Goal: Task Accomplishment & Management: Manage account settings

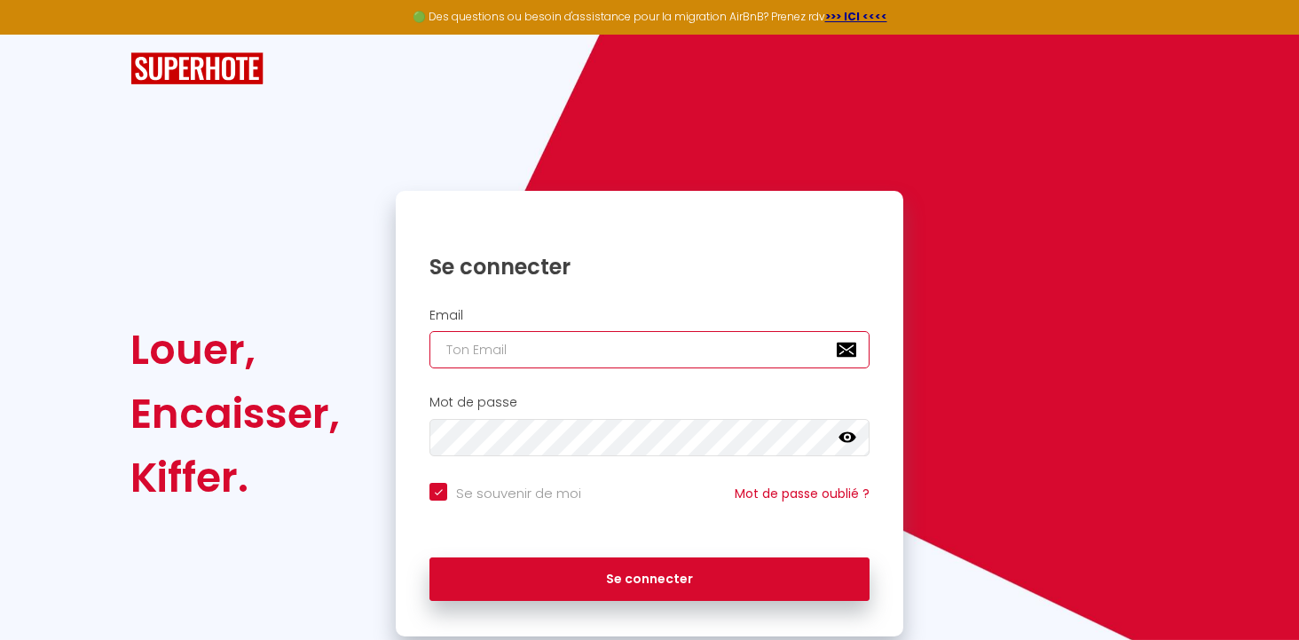
click at [701, 359] on input "email" at bounding box center [649, 349] width 440 height 37
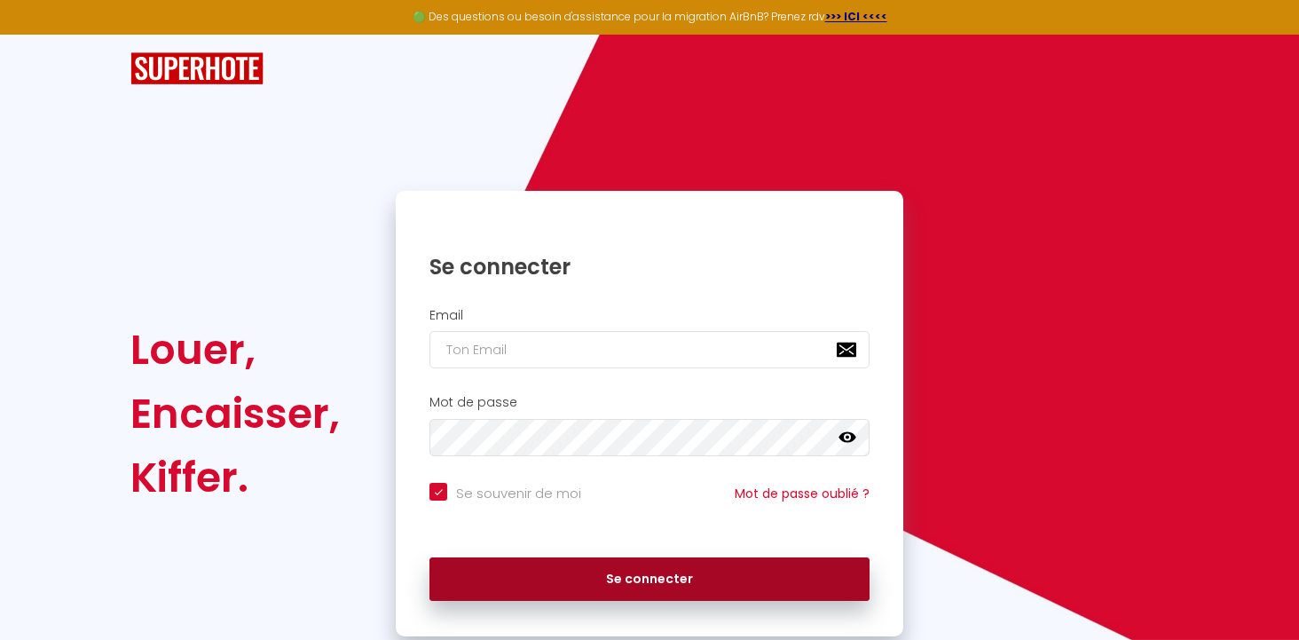
click at [611, 598] on button "Se connecter" at bounding box center [649, 579] width 440 height 44
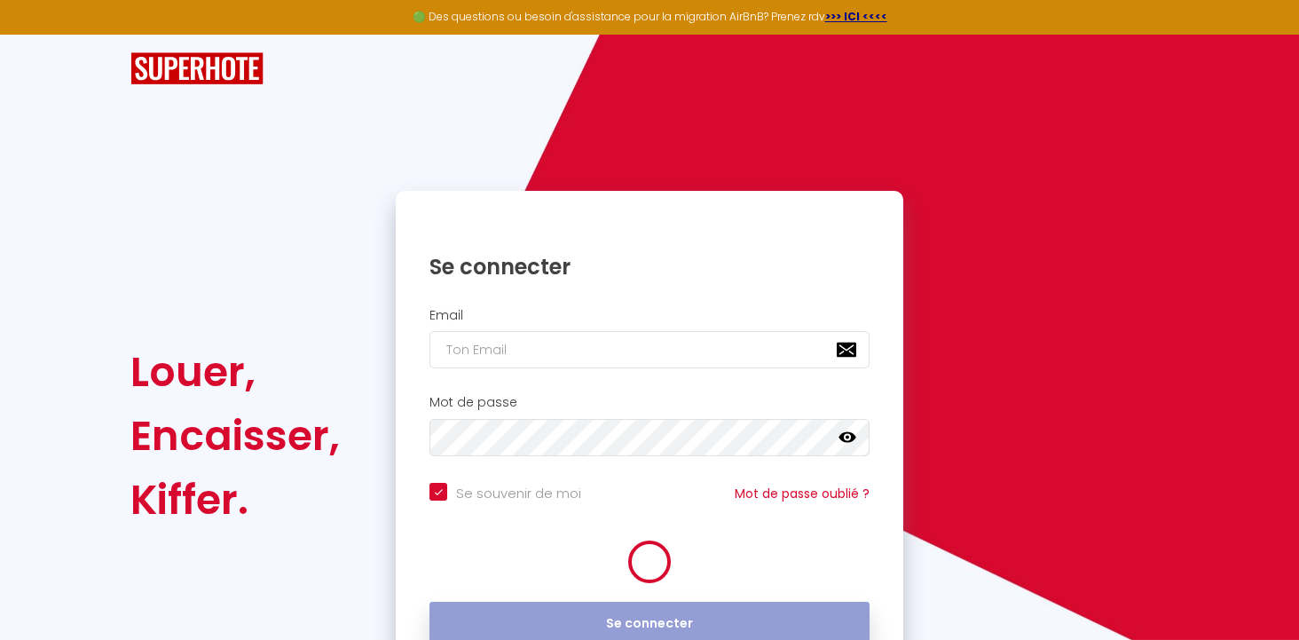
checkbox input "true"
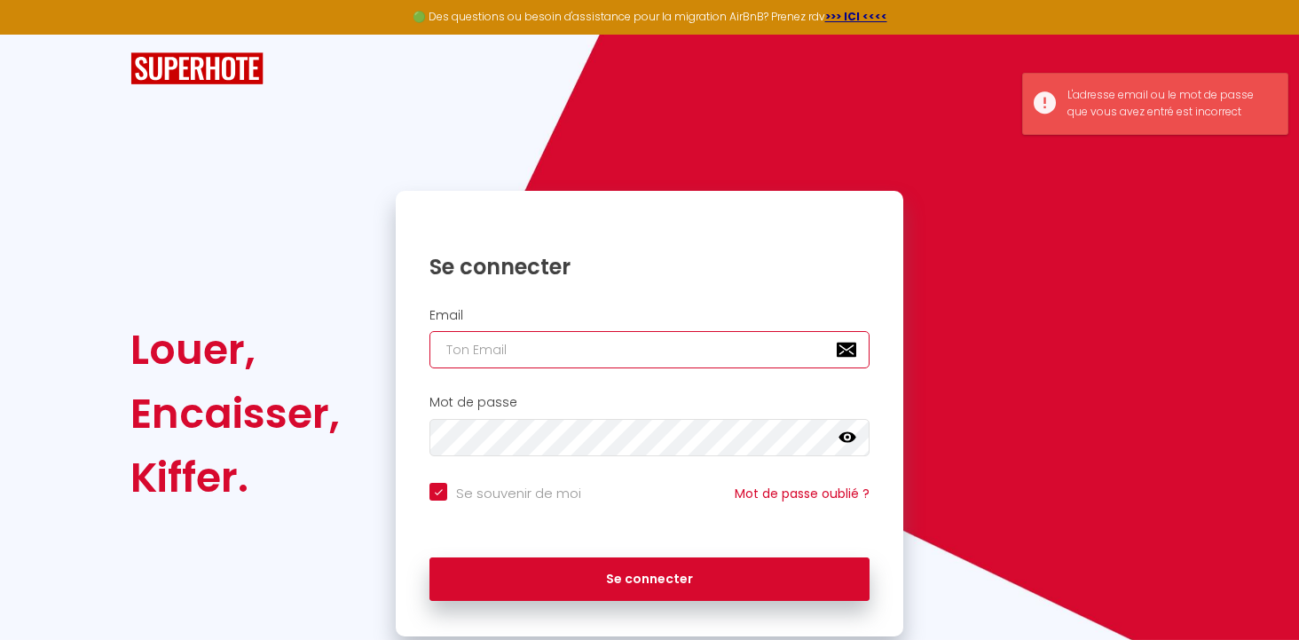
click at [625, 358] on input "email" at bounding box center [649, 349] width 440 height 37
type input "[EMAIL_ADDRESS][DOMAIN_NAME]"
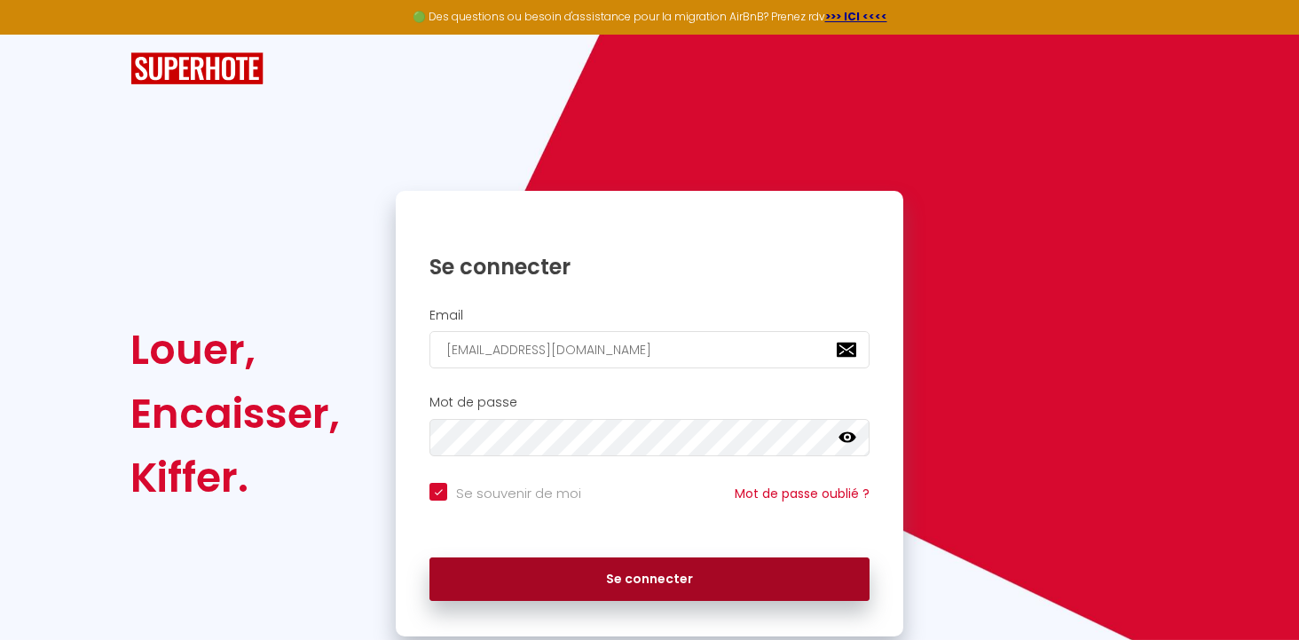
click at [610, 574] on button "Se connecter" at bounding box center [649, 579] width 440 height 44
checkbox input "true"
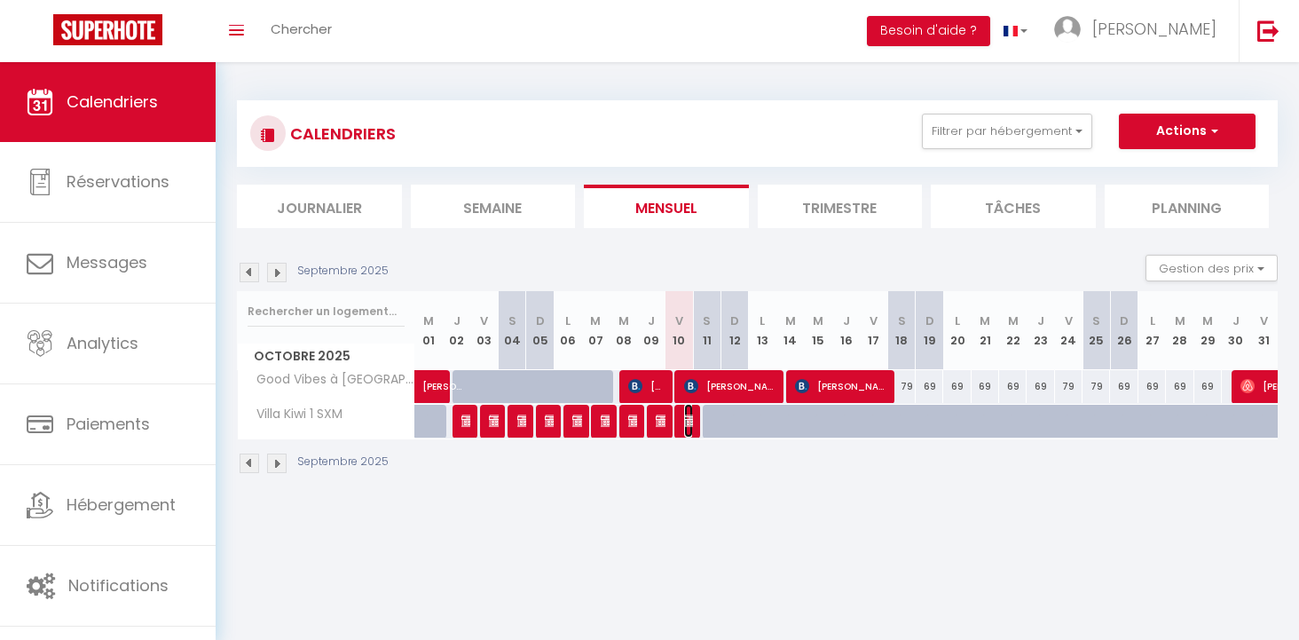
click at [687, 421] on img at bounding box center [691, 420] width 14 height 14
select select "OK"
select select "KO"
select select "0"
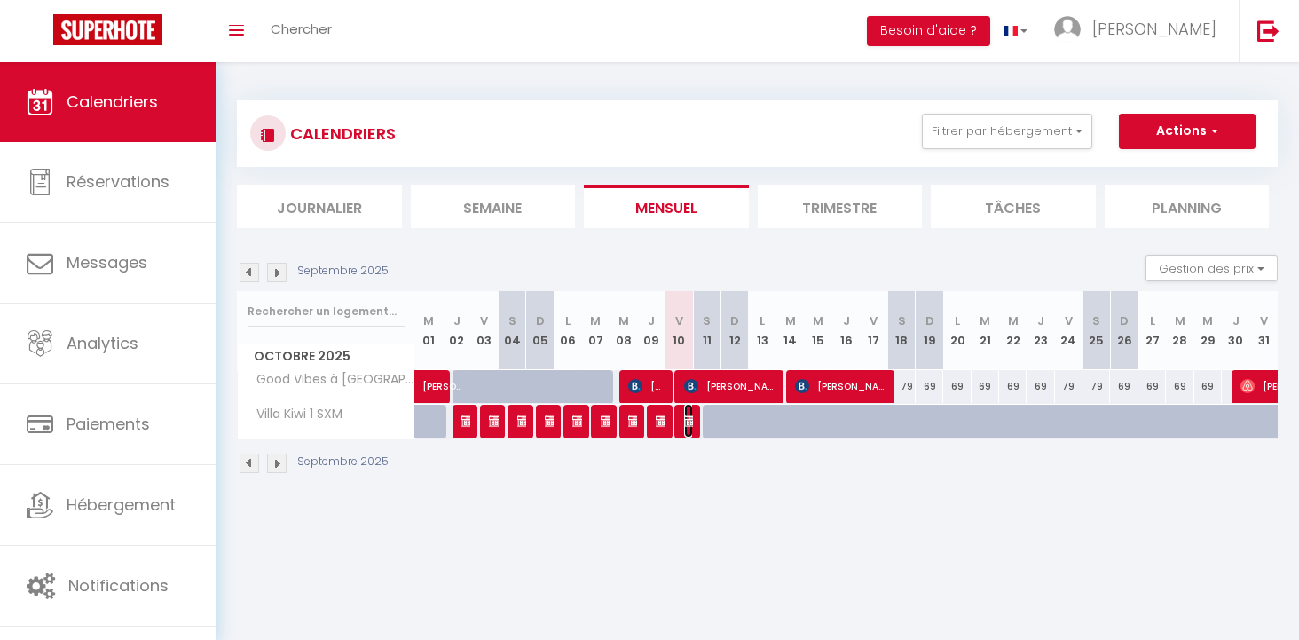
select select "1"
select select
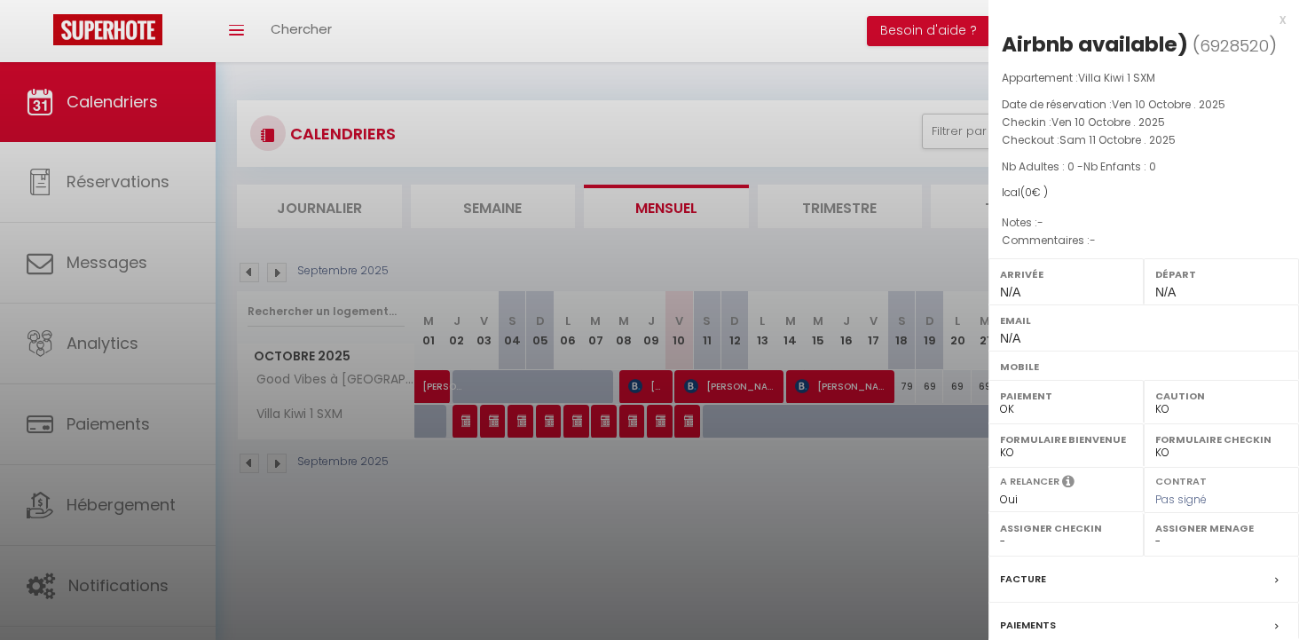
click at [699, 524] on div at bounding box center [649, 320] width 1299 height 640
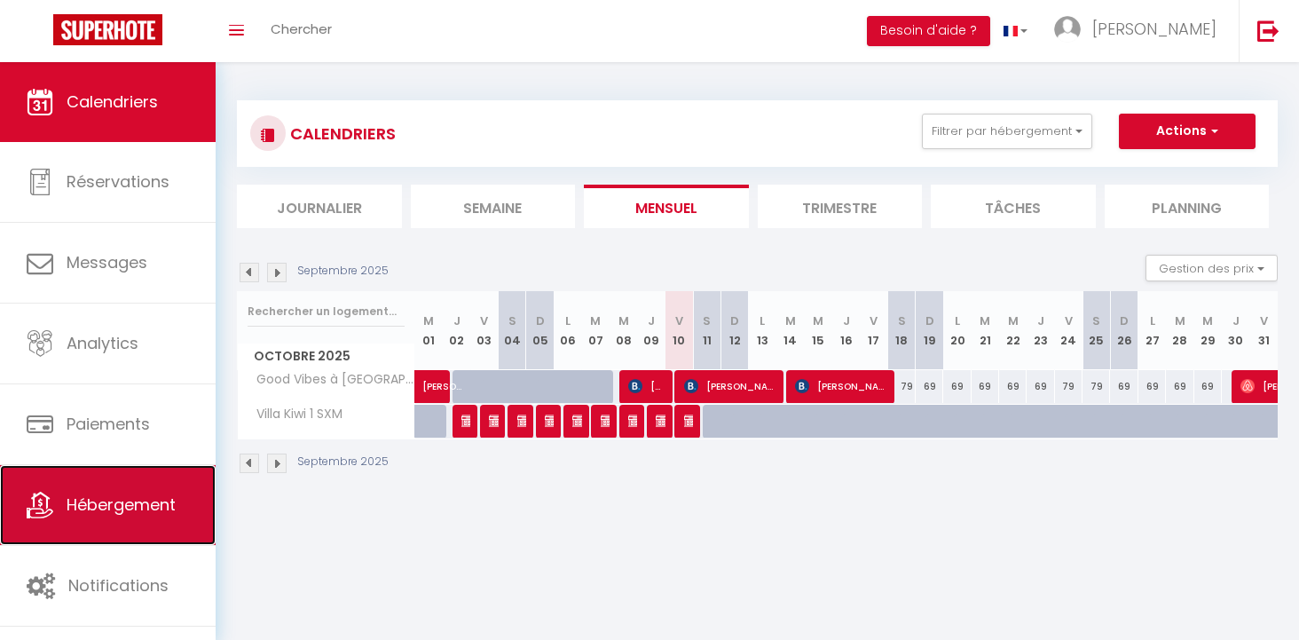
click at [156, 499] on span "Hébergement" at bounding box center [121, 504] width 109 height 22
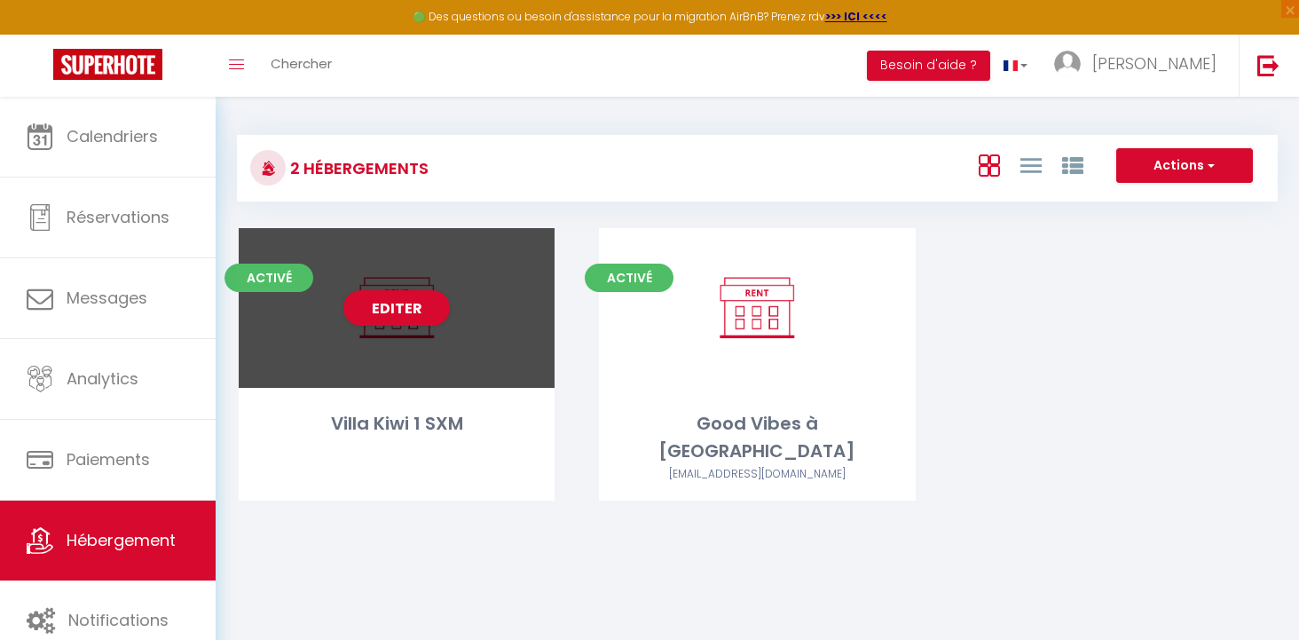
click at [369, 398] on div "Activé Editer Villa Kiwi 1 SXM" at bounding box center [397, 364] width 316 height 272
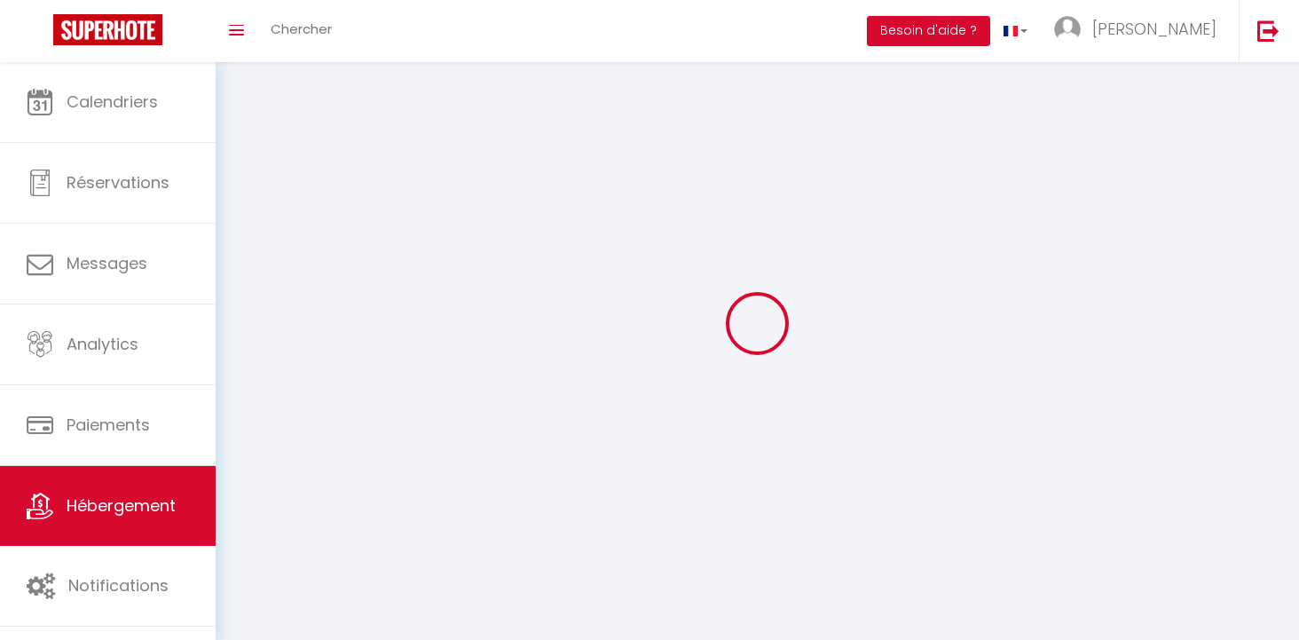
select select "1"
select select
select select "28"
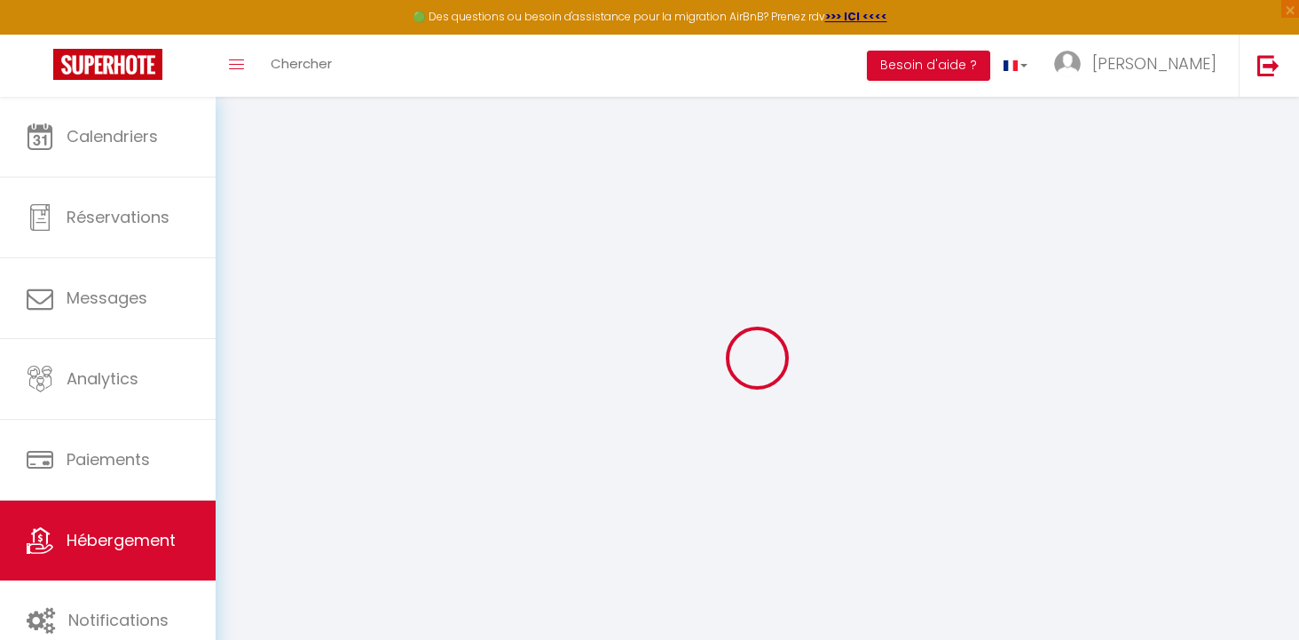
select select
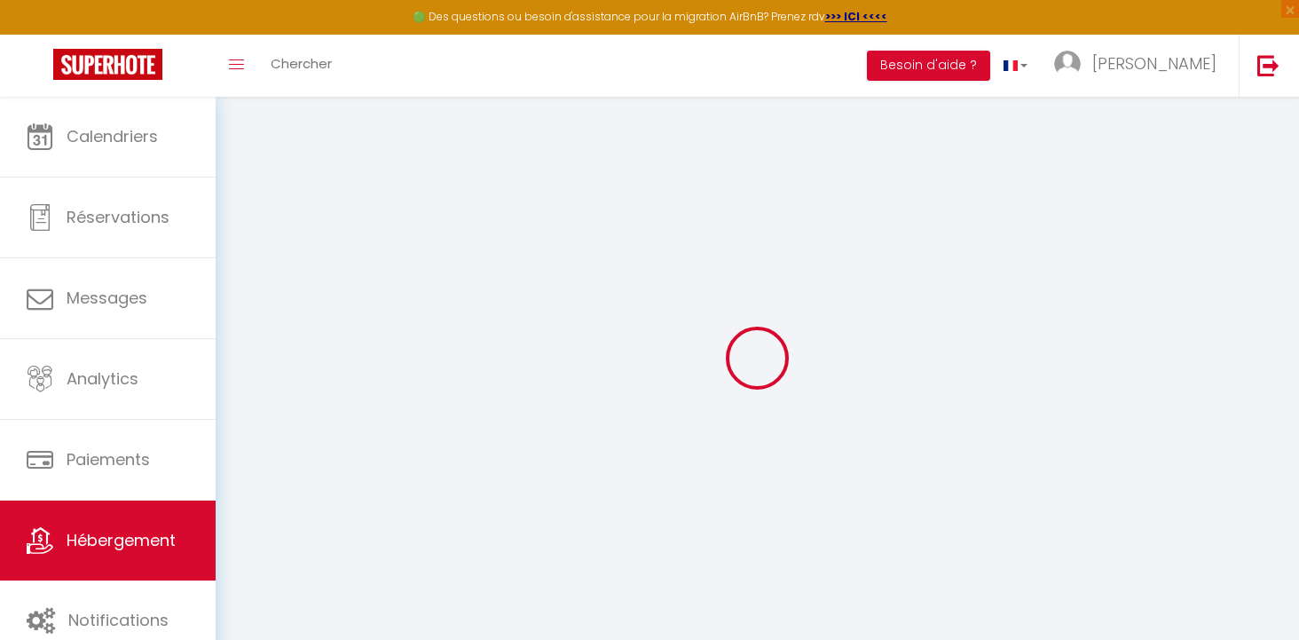
select select
checkbox input "false"
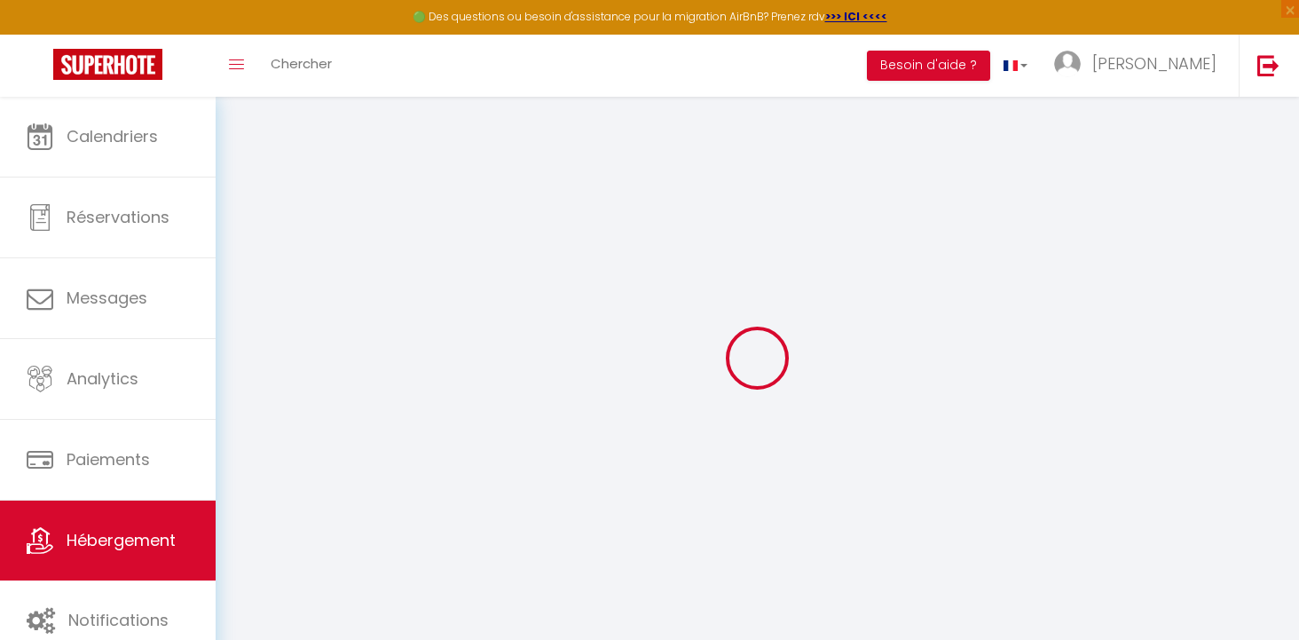
select select
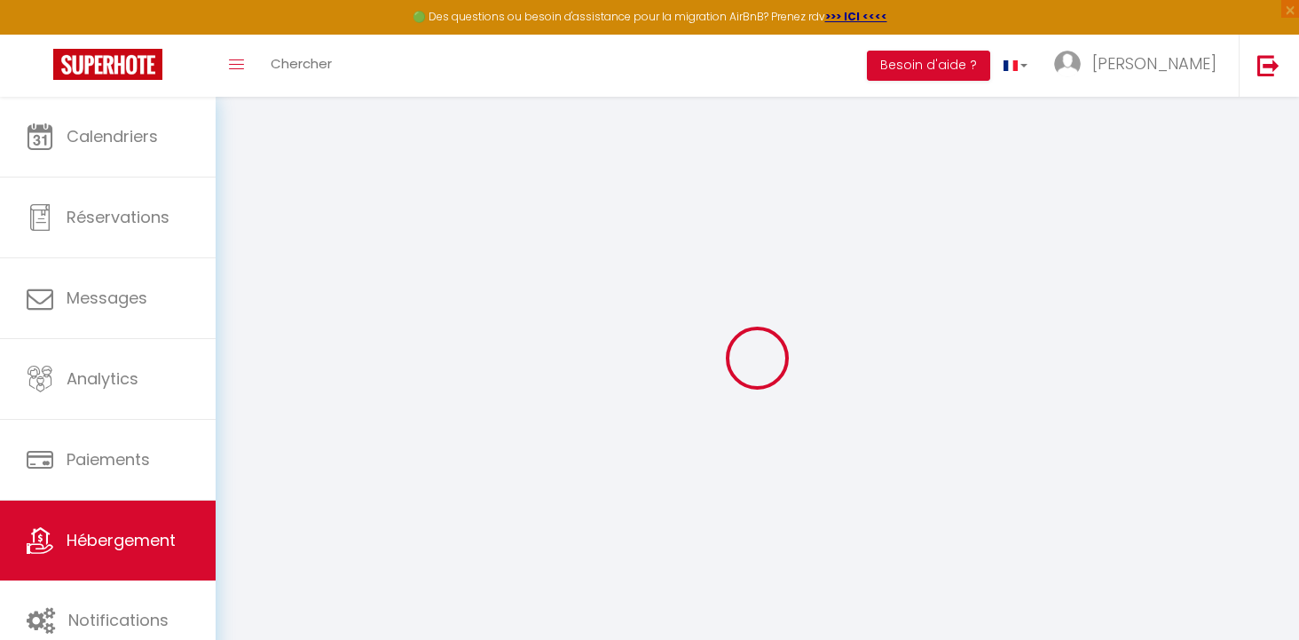
select select
checkbox input "false"
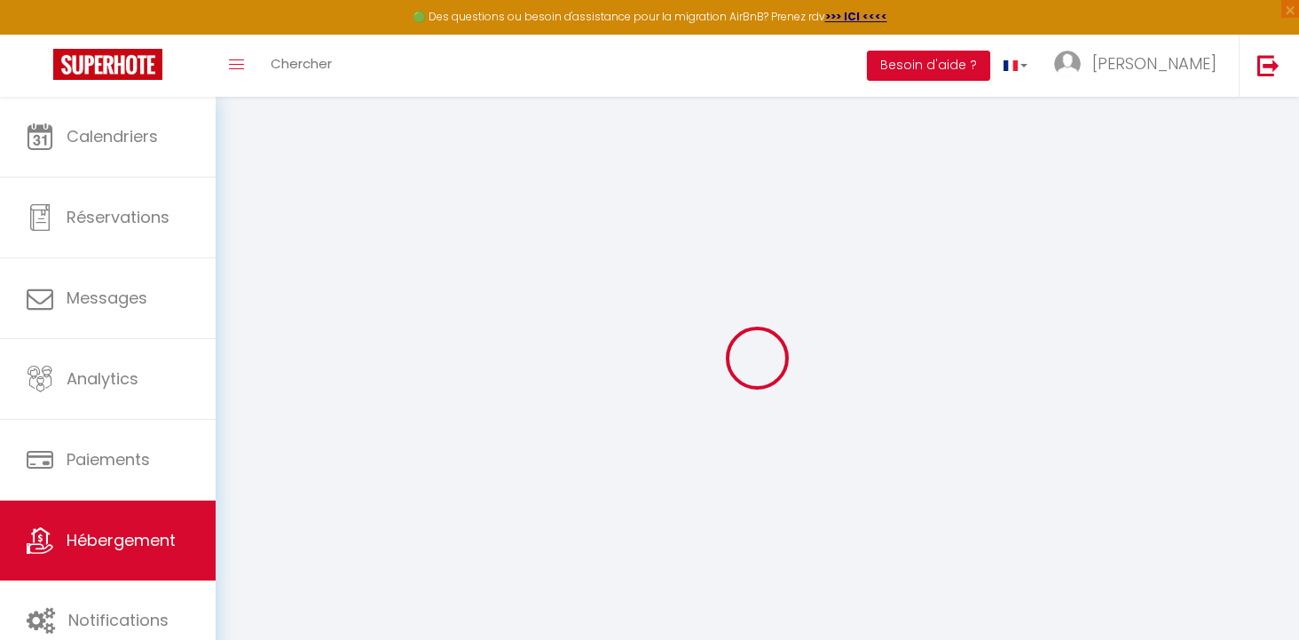
checkbox input "false"
select select
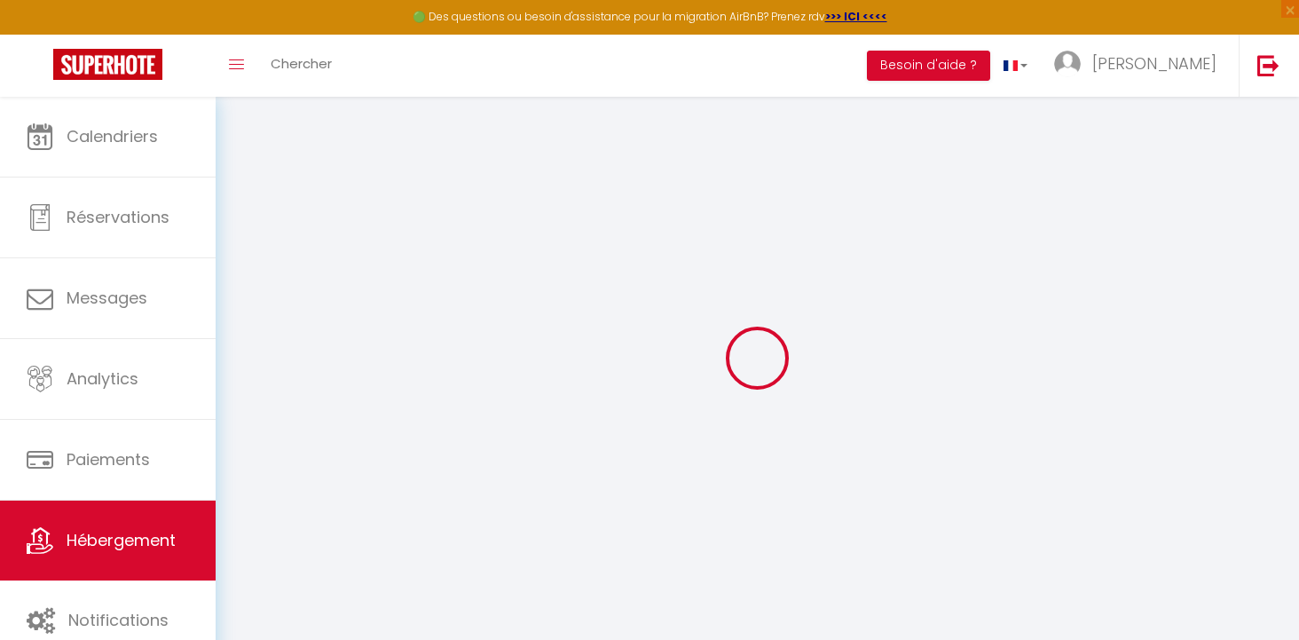
select select
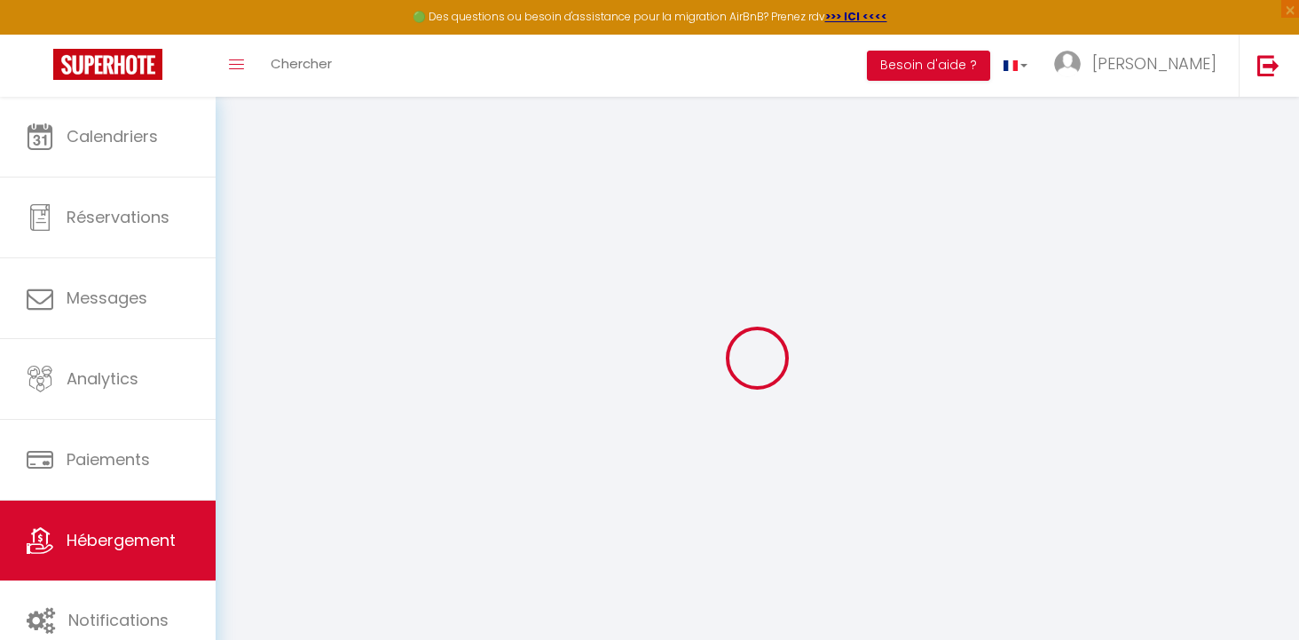
checkbox input "false"
select select
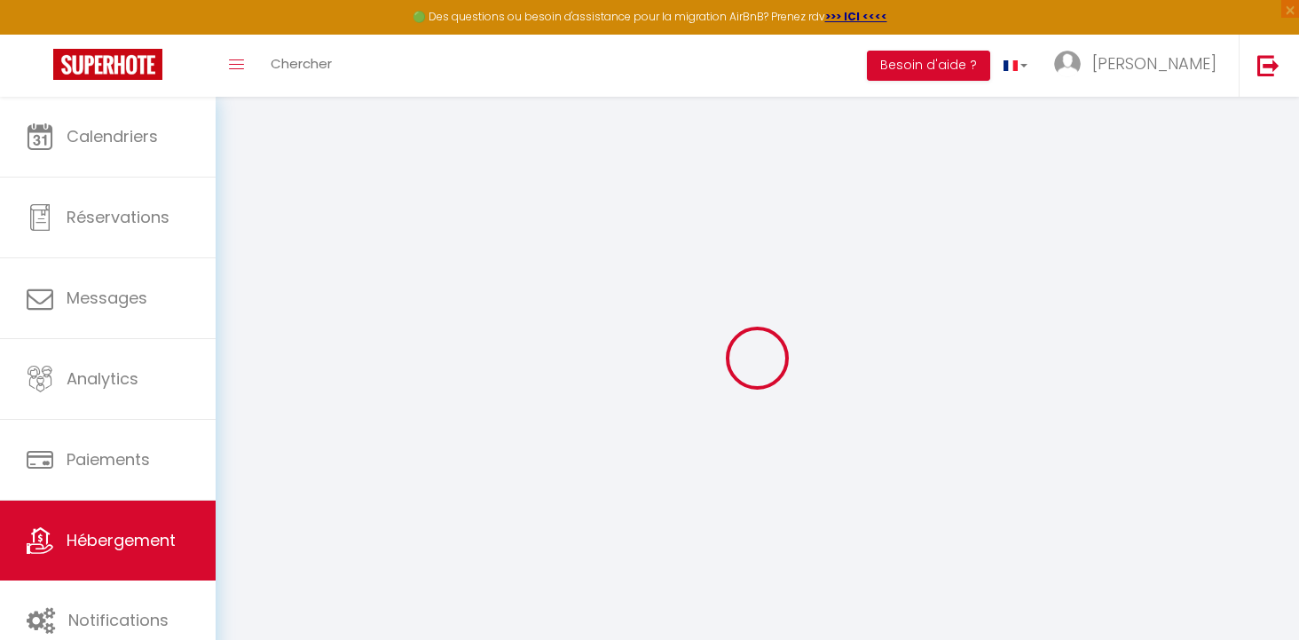
select select
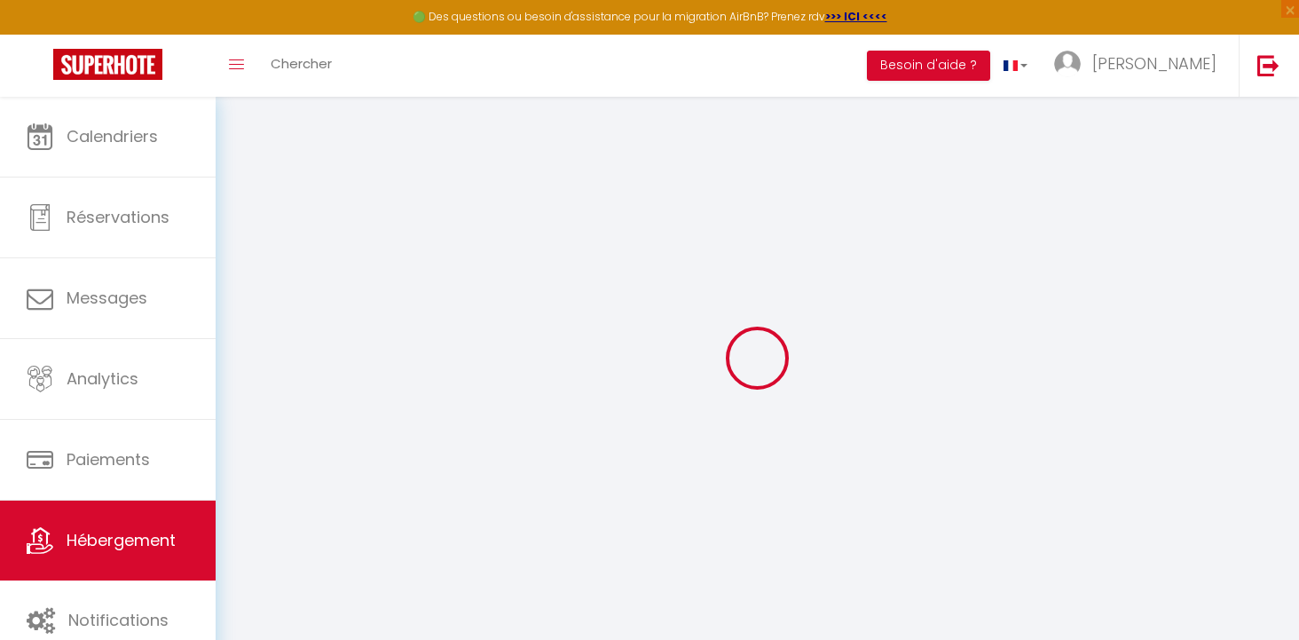
select select
checkbox input "false"
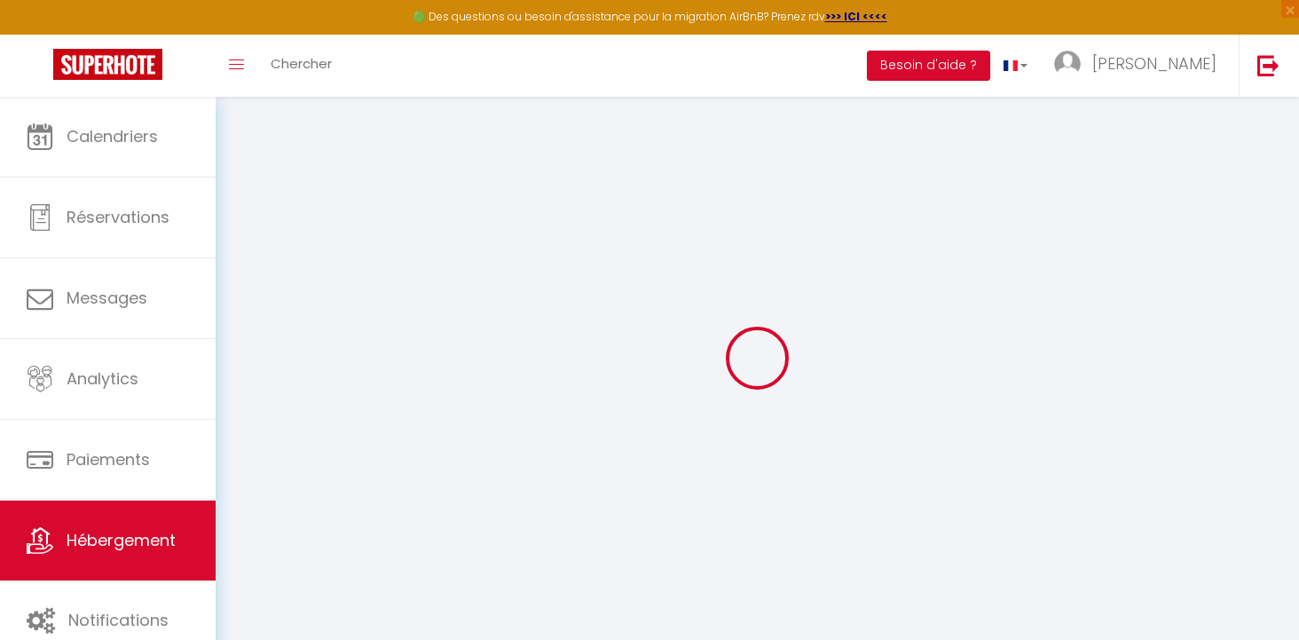
checkbox input "false"
select select
type input "Villa Kiwi 1 SXM"
type input "[PERSON_NAME]"
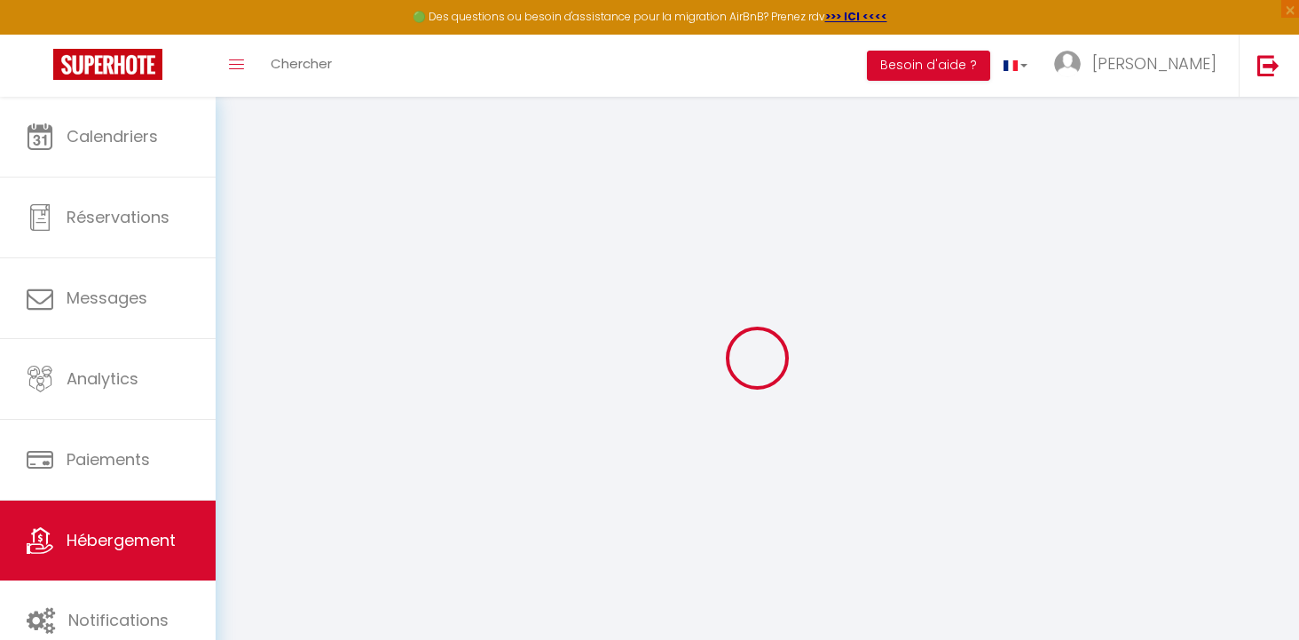
type input "Mignonneau"
type input "[STREET_ADDRESS][PERSON_NAME]"
type input "60300"
type input "Senlis"
select select "houses"
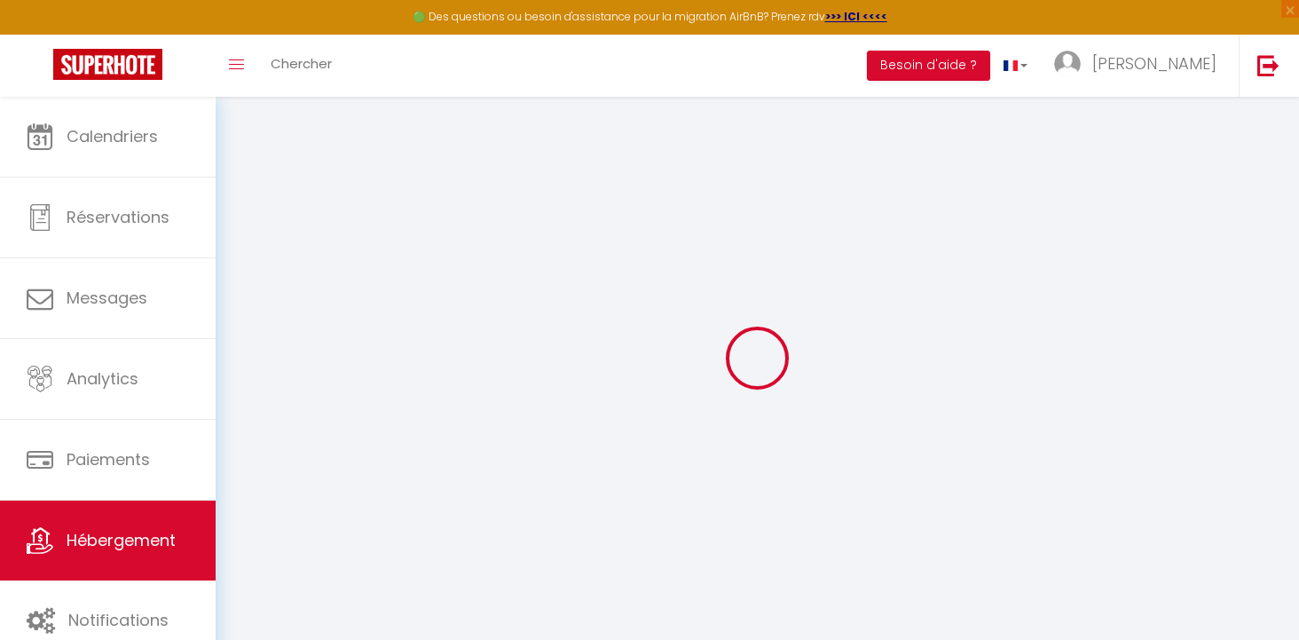
select select "6"
select select "3"
type input "350"
type input "180"
type input "500"
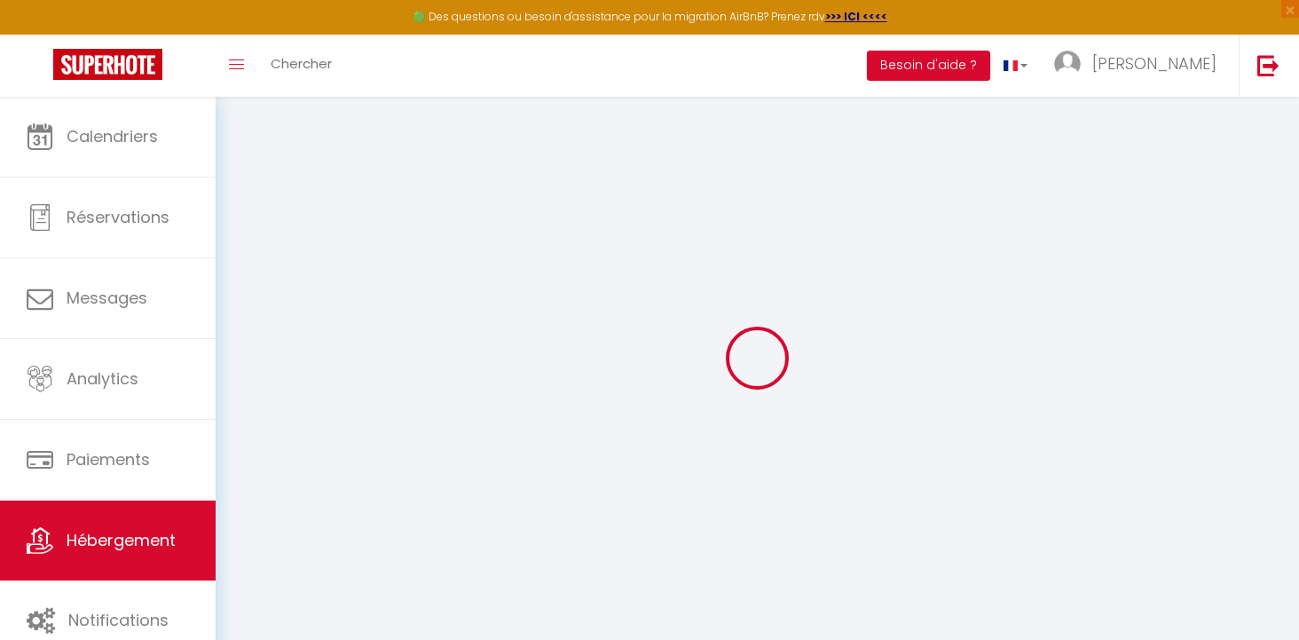
select select
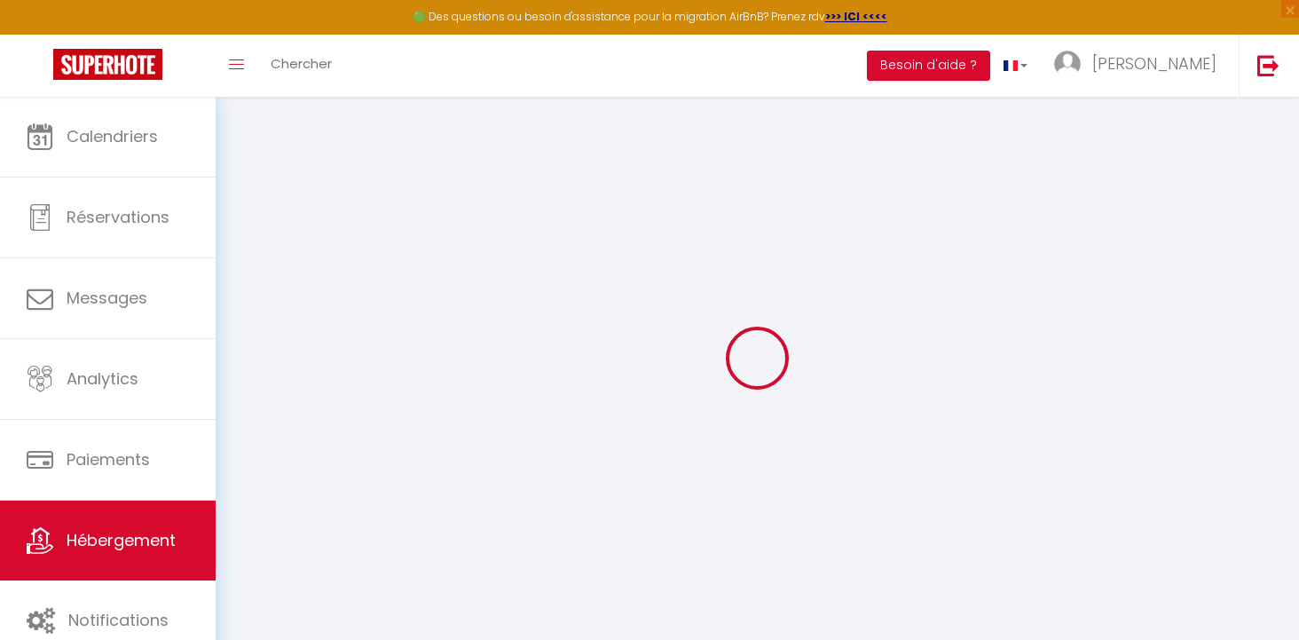
select select
type input "Mont vernon 1"
type input "97150"
type input "Saint Martin"
type input "[EMAIL_ADDRESS][DOMAIN_NAME]"
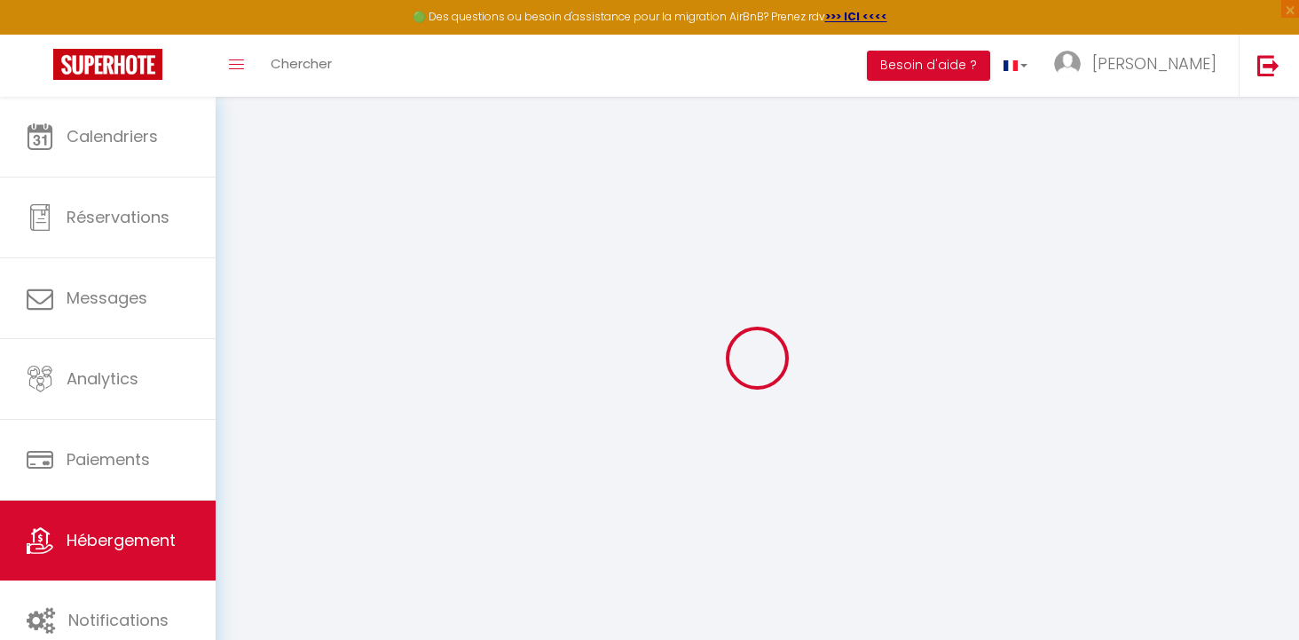
select select
checkbox input "false"
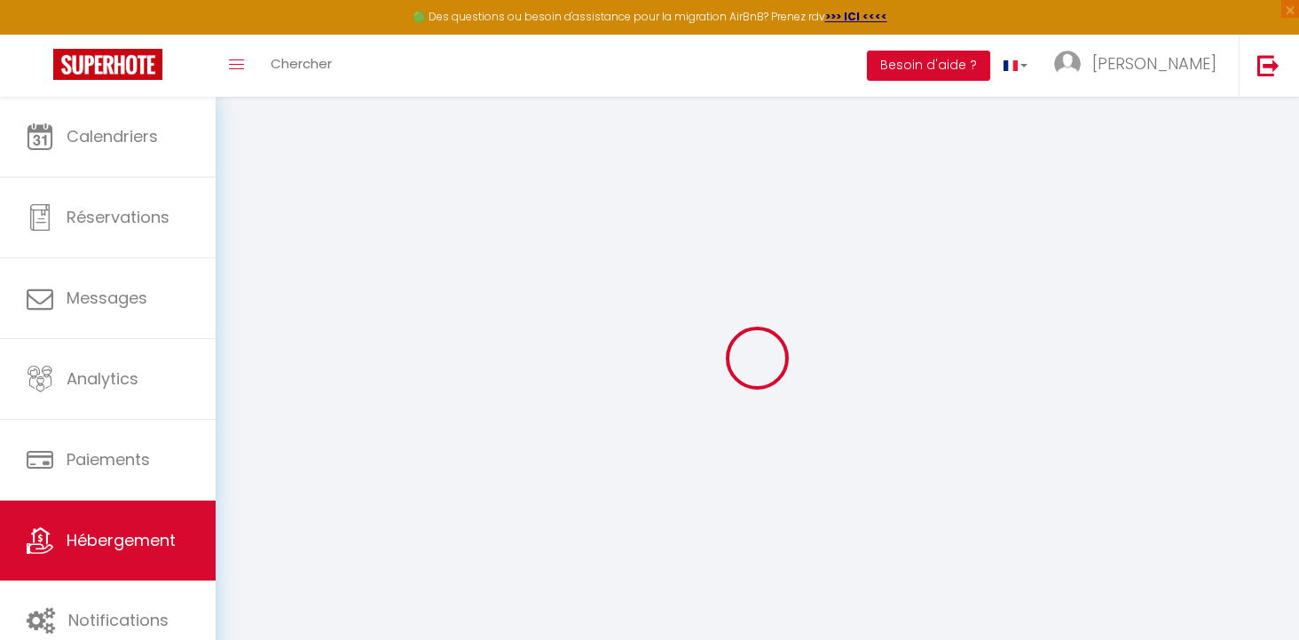
type input "180"
type input "0"
select select "villa"
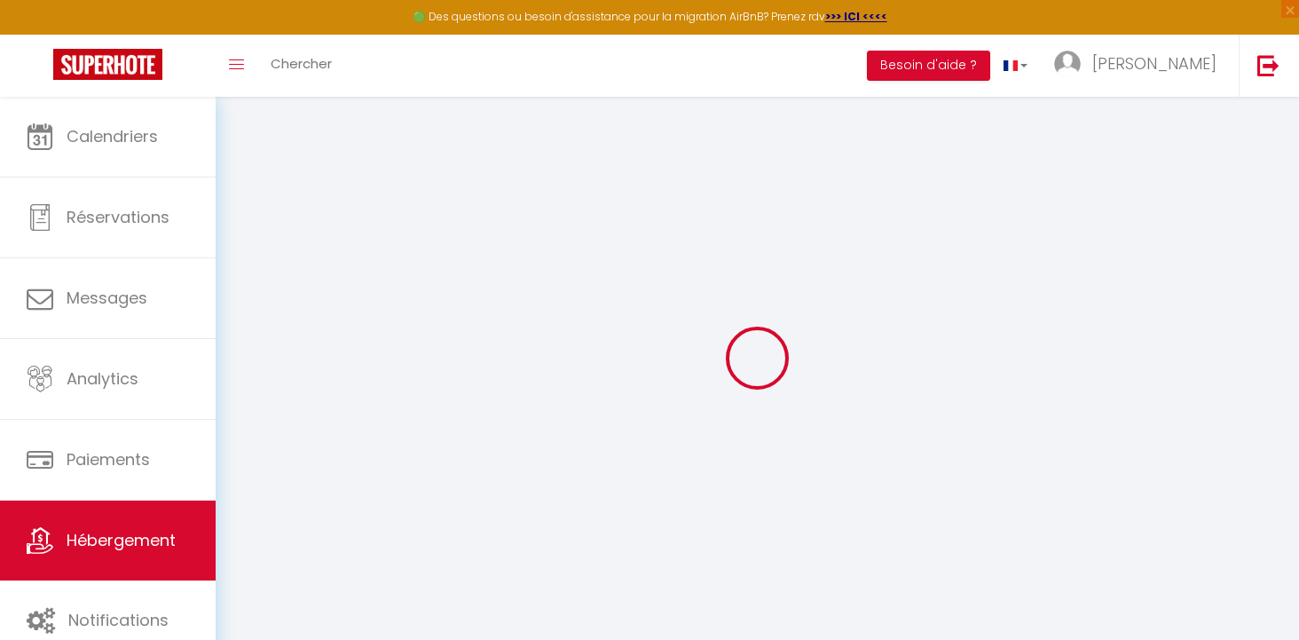
select select
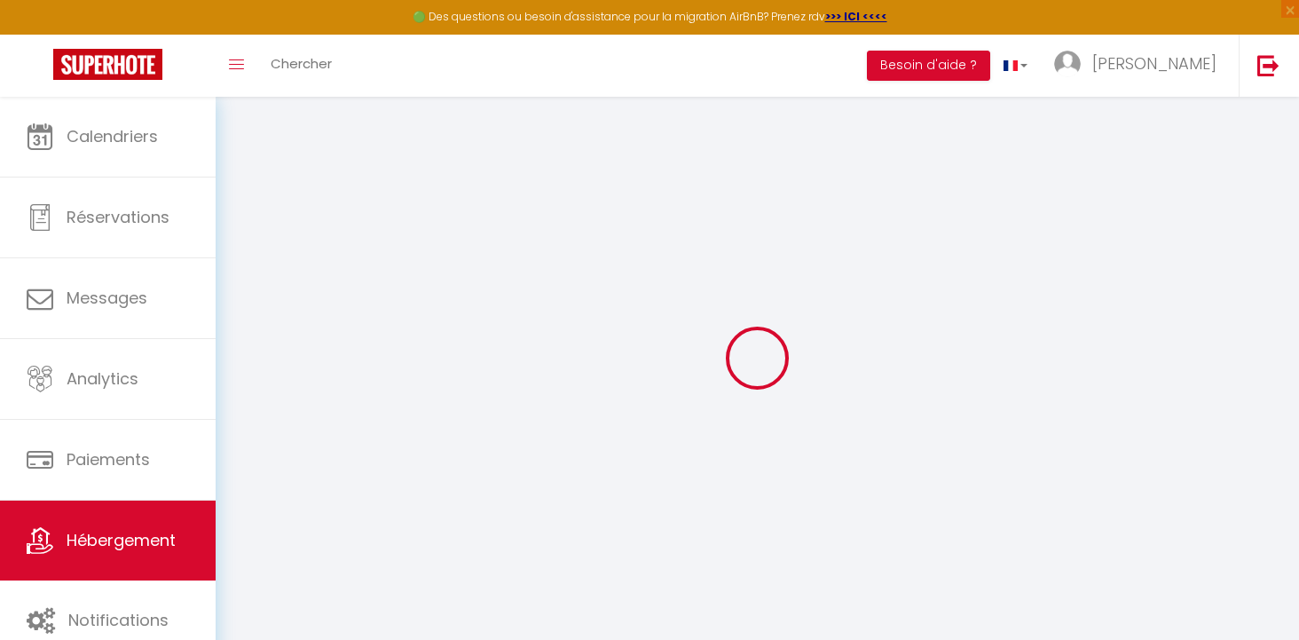
select select
checkbox input "false"
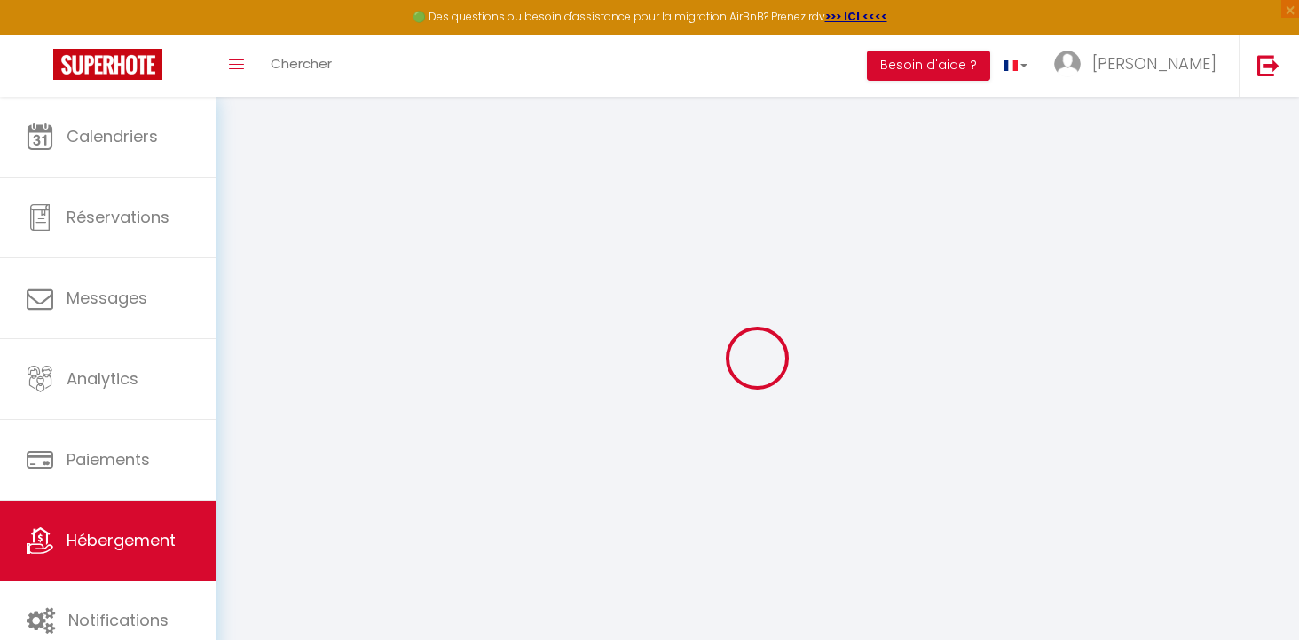
checkbox input "false"
select select
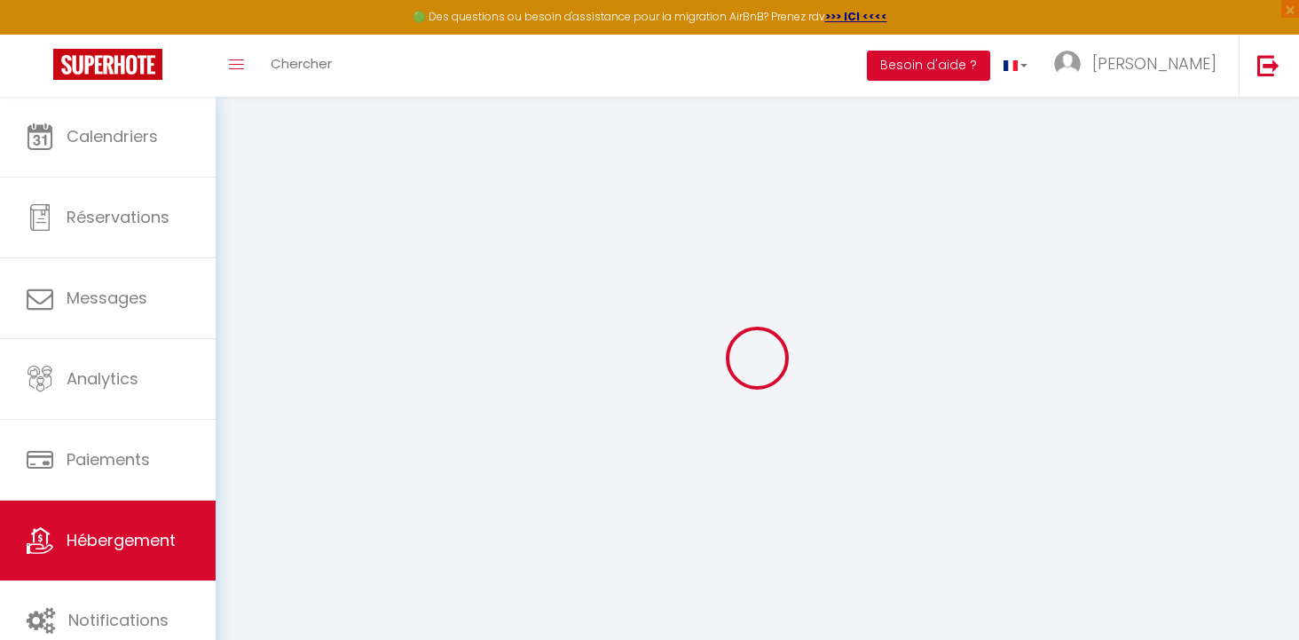
select select
checkbox input "false"
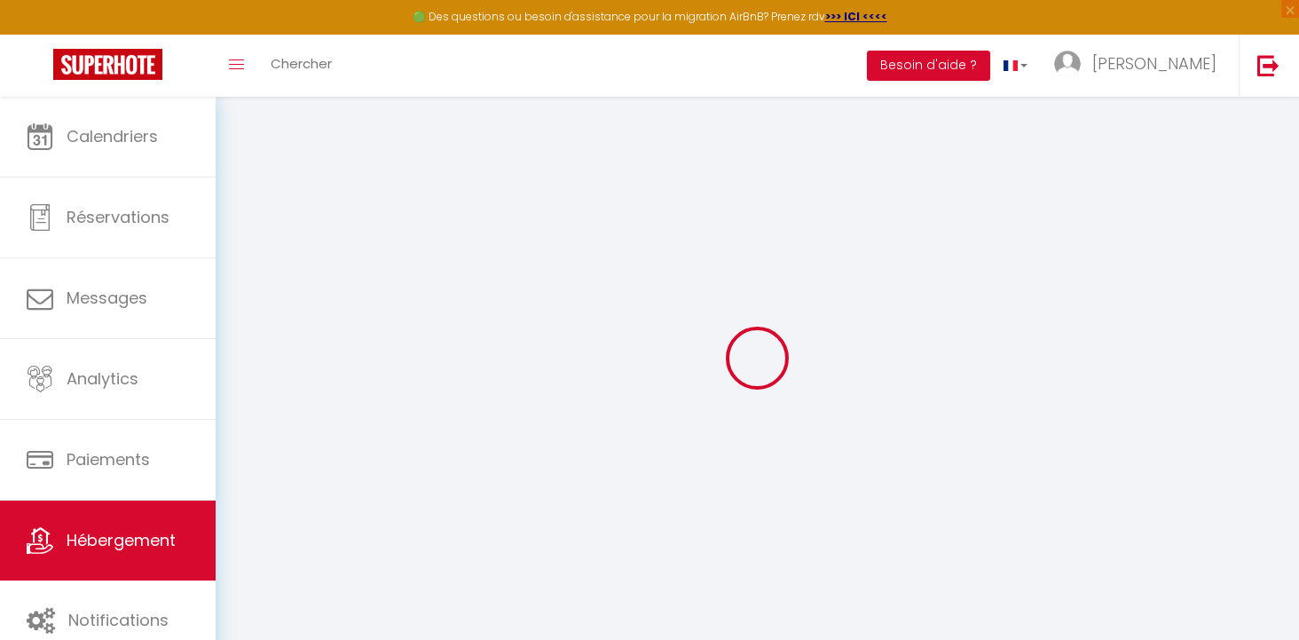
checkbox input "false"
select select
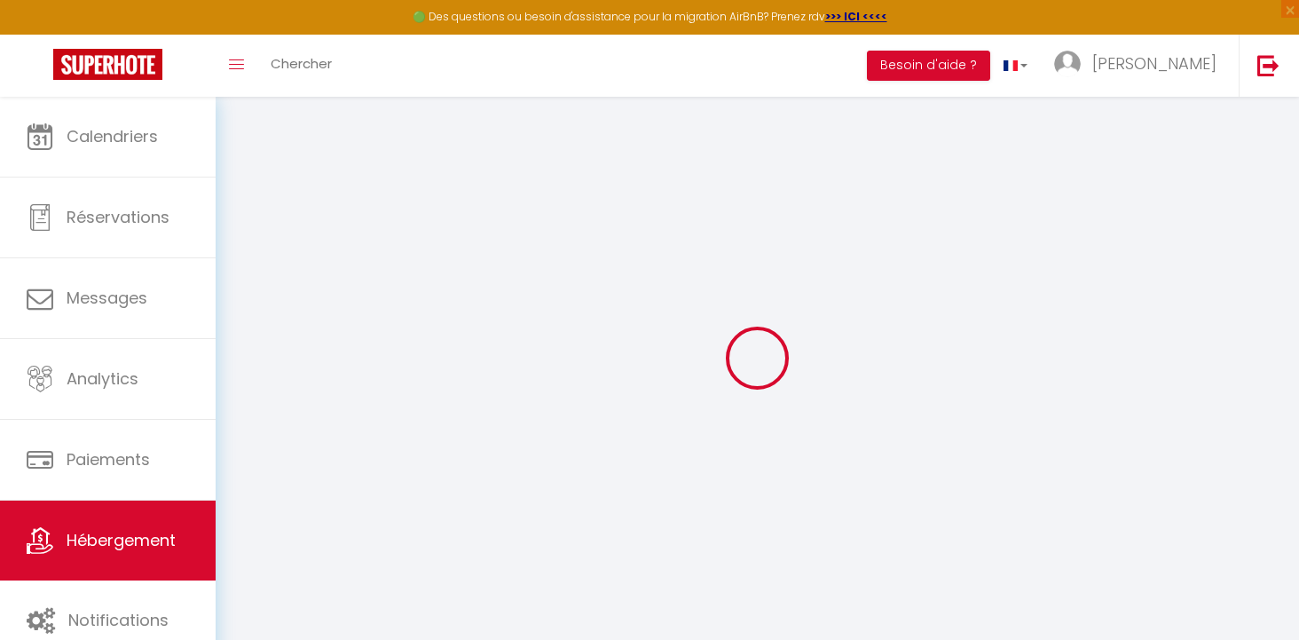
select select
checkbox input "false"
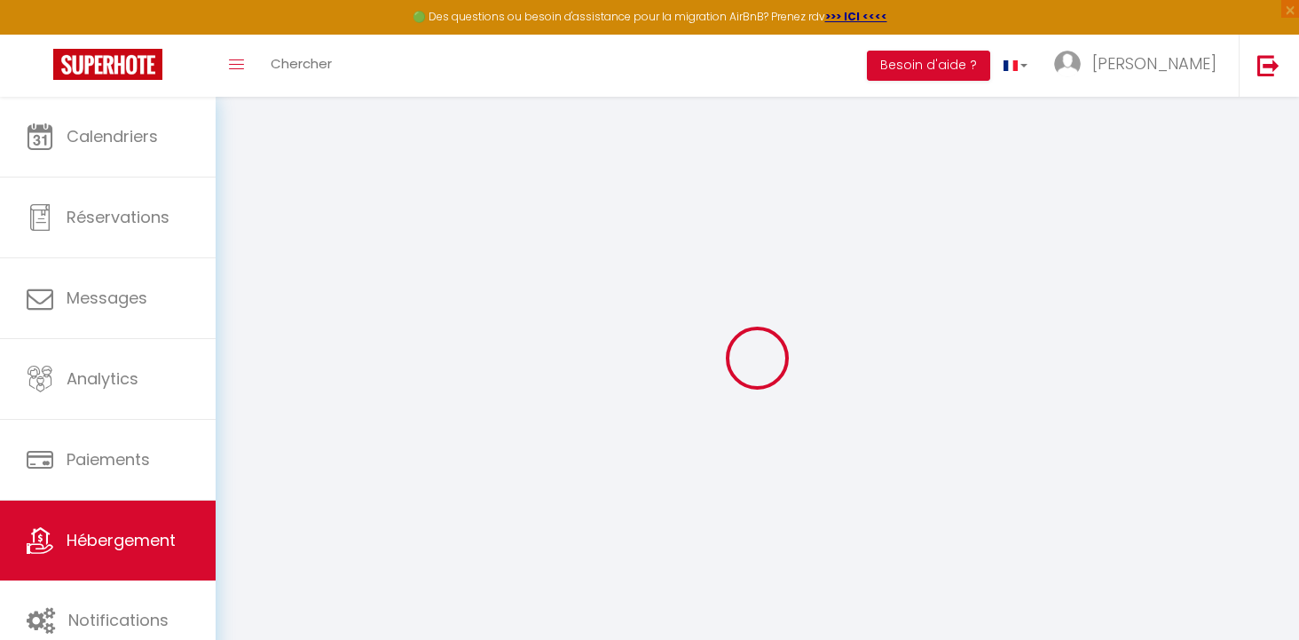
checkbox input "false"
select select
checkbox input "false"
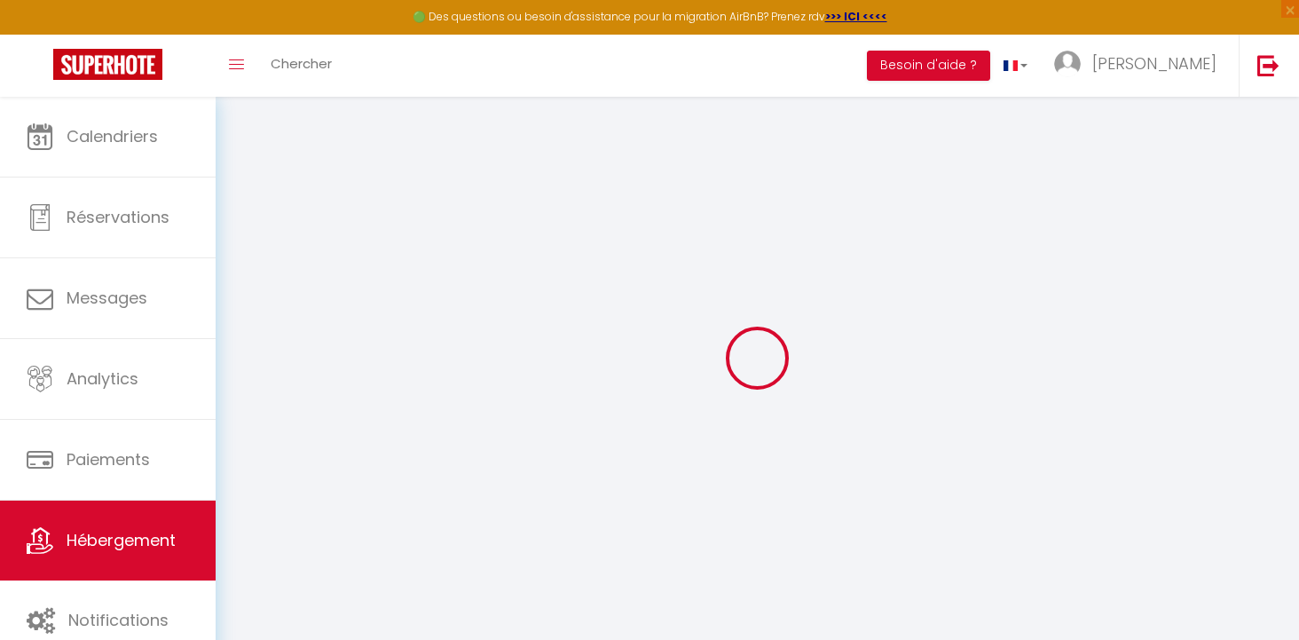
checkbox input "false"
select select
checkbox input "false"
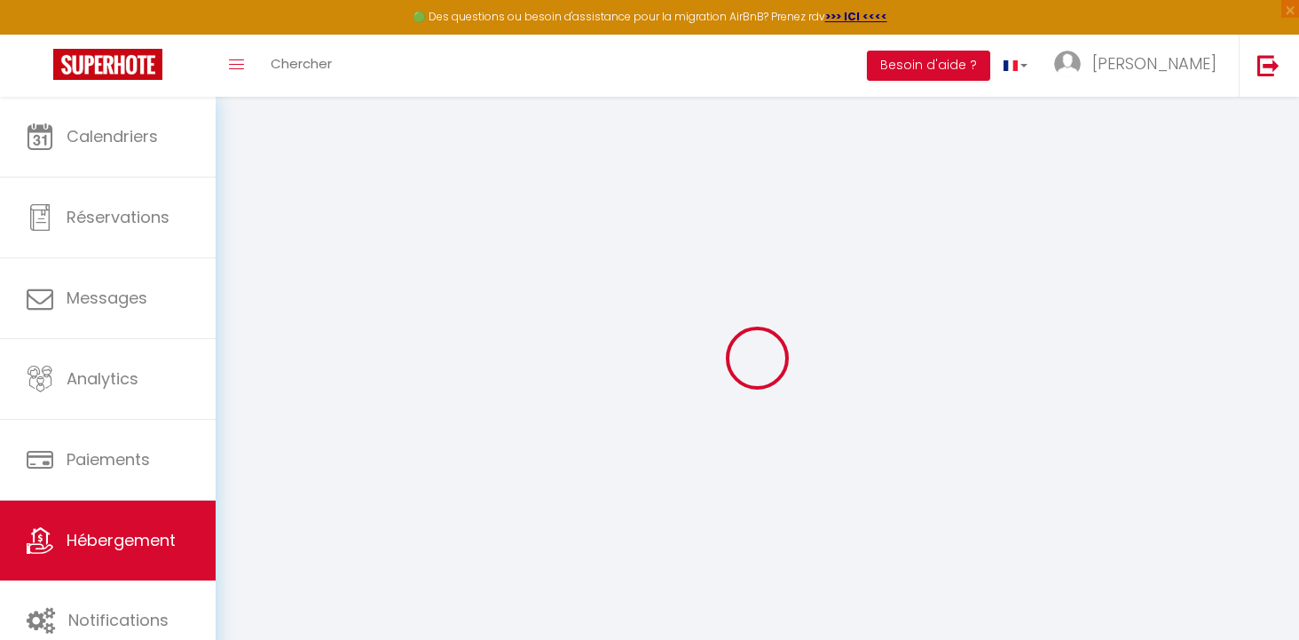
checkbox input "false"
select select "15:00"
select select "23:45"
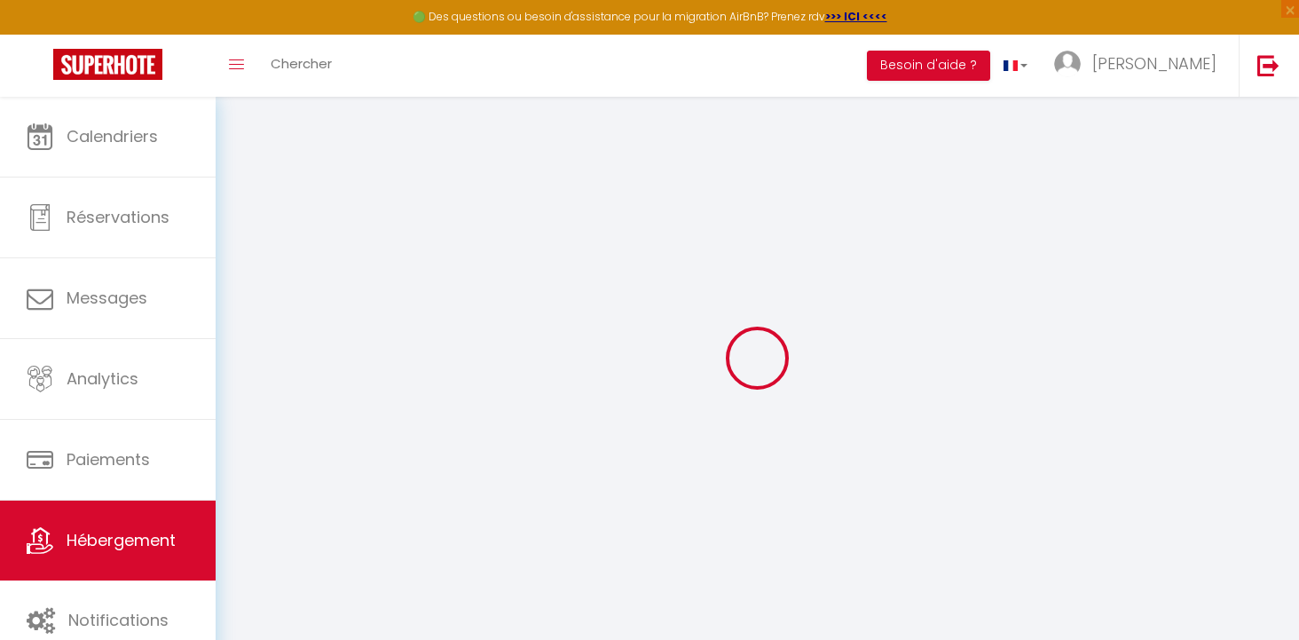
select select "11:00"
select select "30"
select select "120"
select select "23:00"
select select
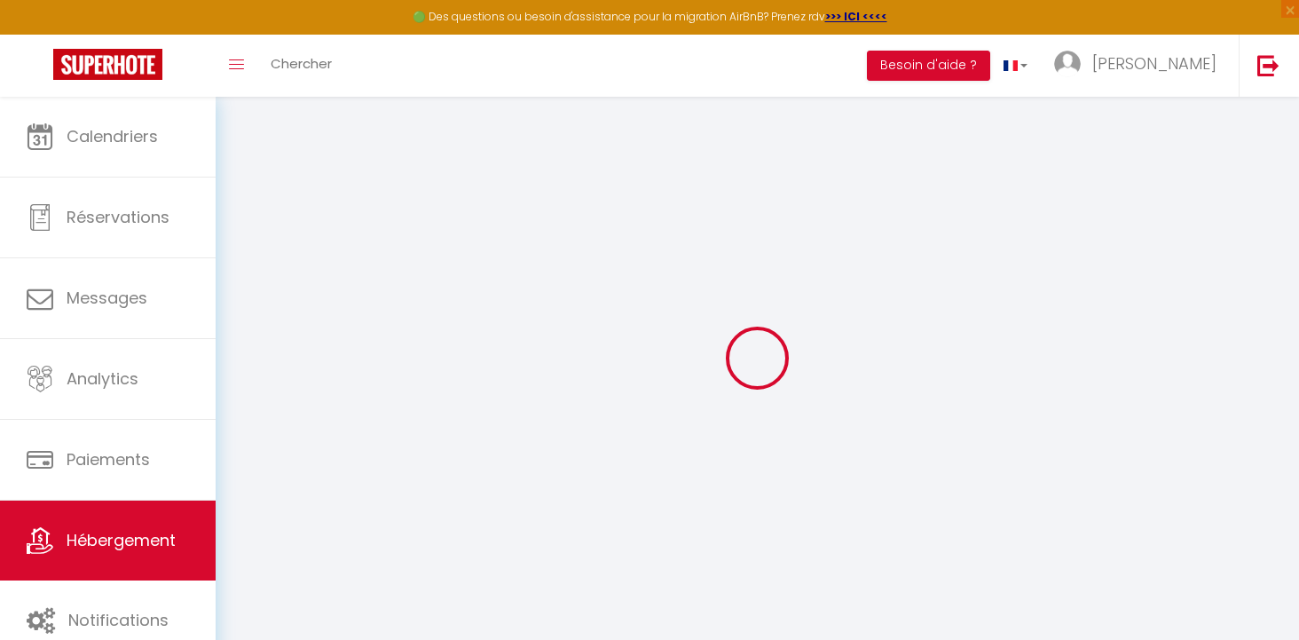
checkbox input "false"
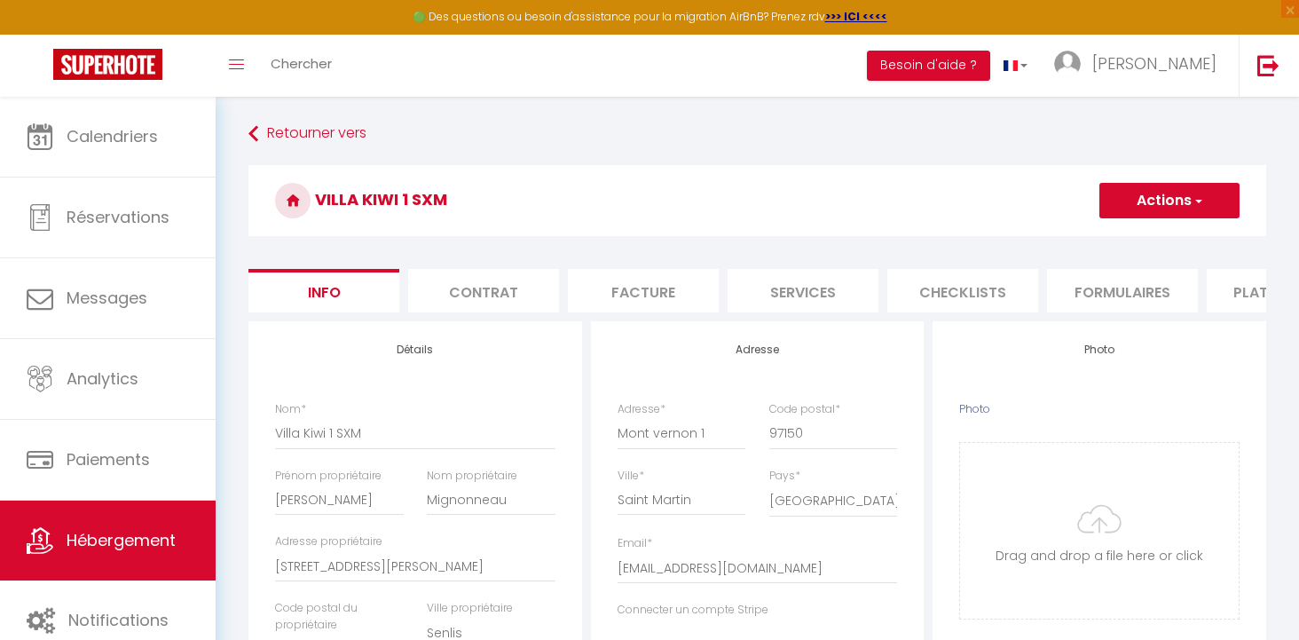
click at [1216, 203] on button "Actions" at bounding box center [1169, 200] width 140 height 35
click at [1125, 291] on link "Supprimer" at bounding box center [1143, 285] width 190 height 23
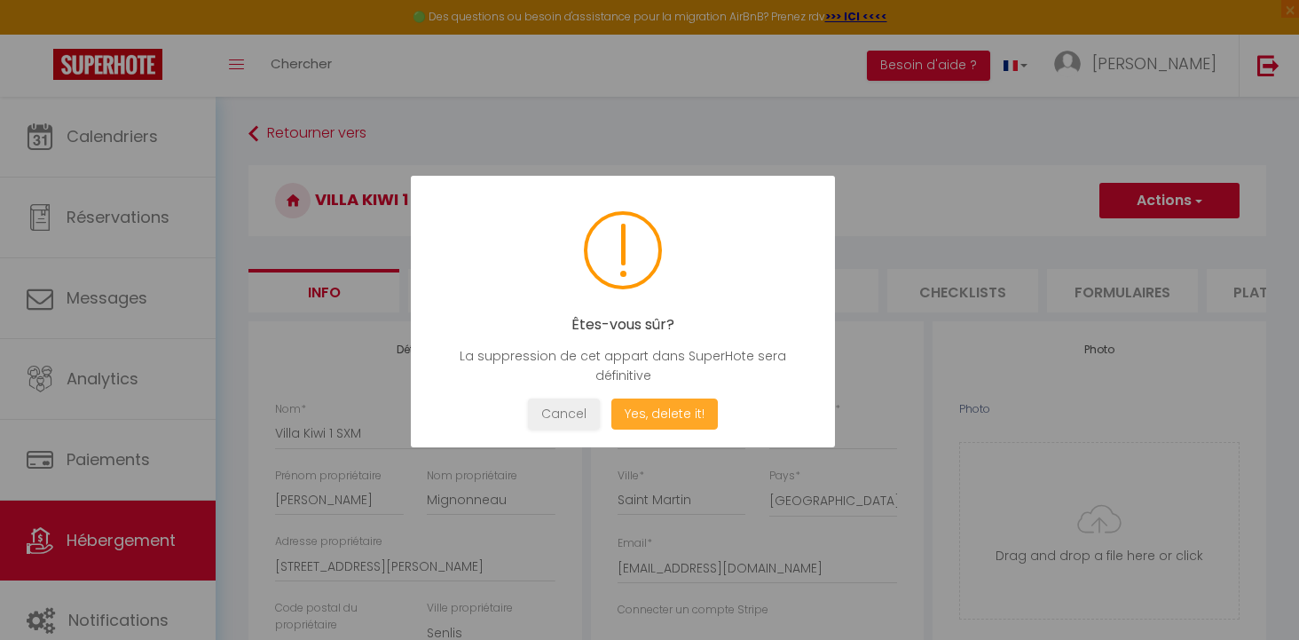
click at [663, 417] on button "Yes, delete it!" at bounding box center [664, 413] width 106 height 31
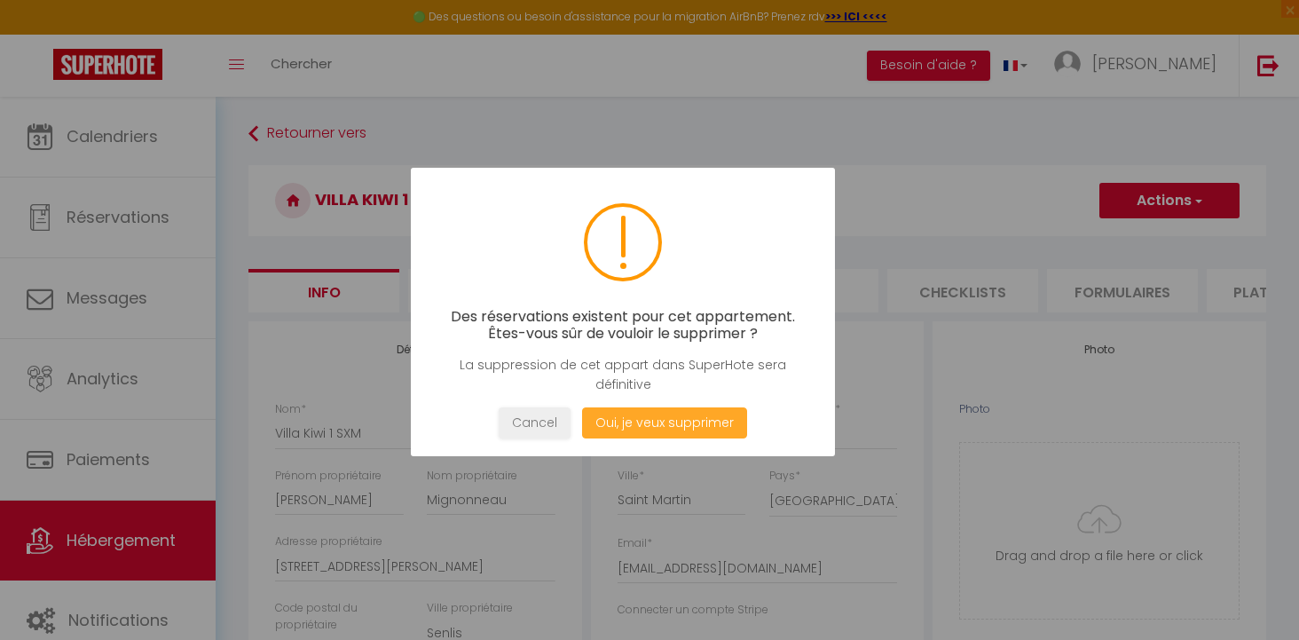
click at [663, 417] on button "Oui, je veux supprimer" at bounding box center [664, 422] width 165 height 31
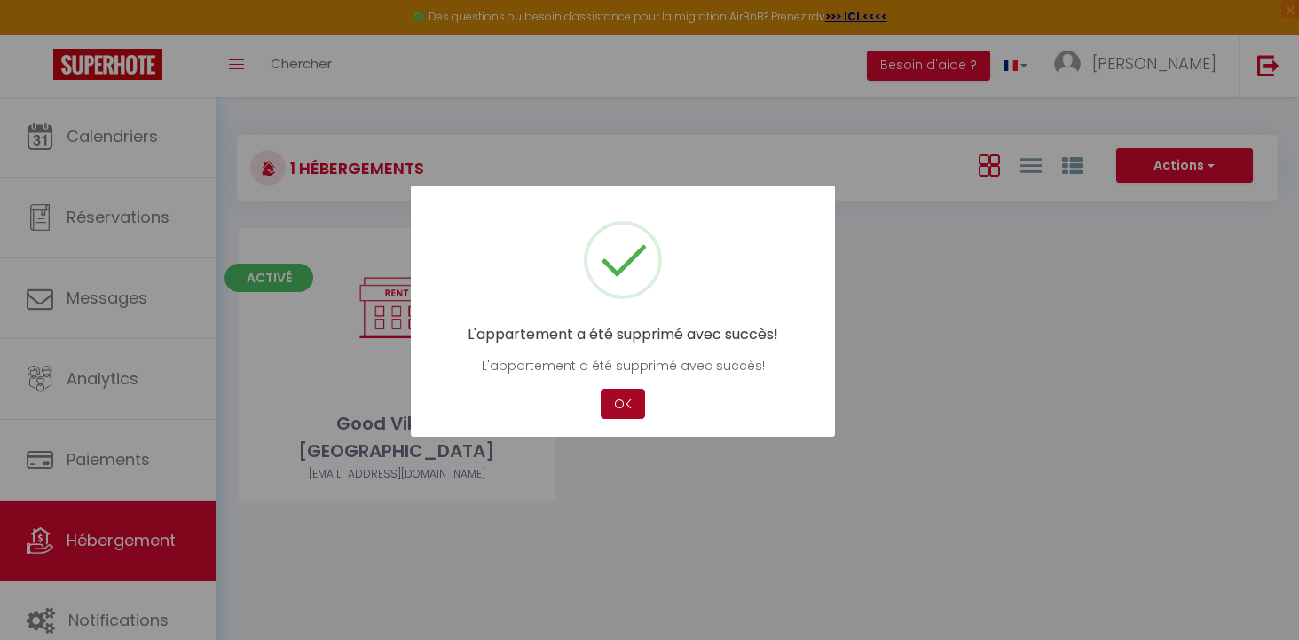
click at [616, 412] on button "OK" at bounding box center [622, 403] width 44 height 31
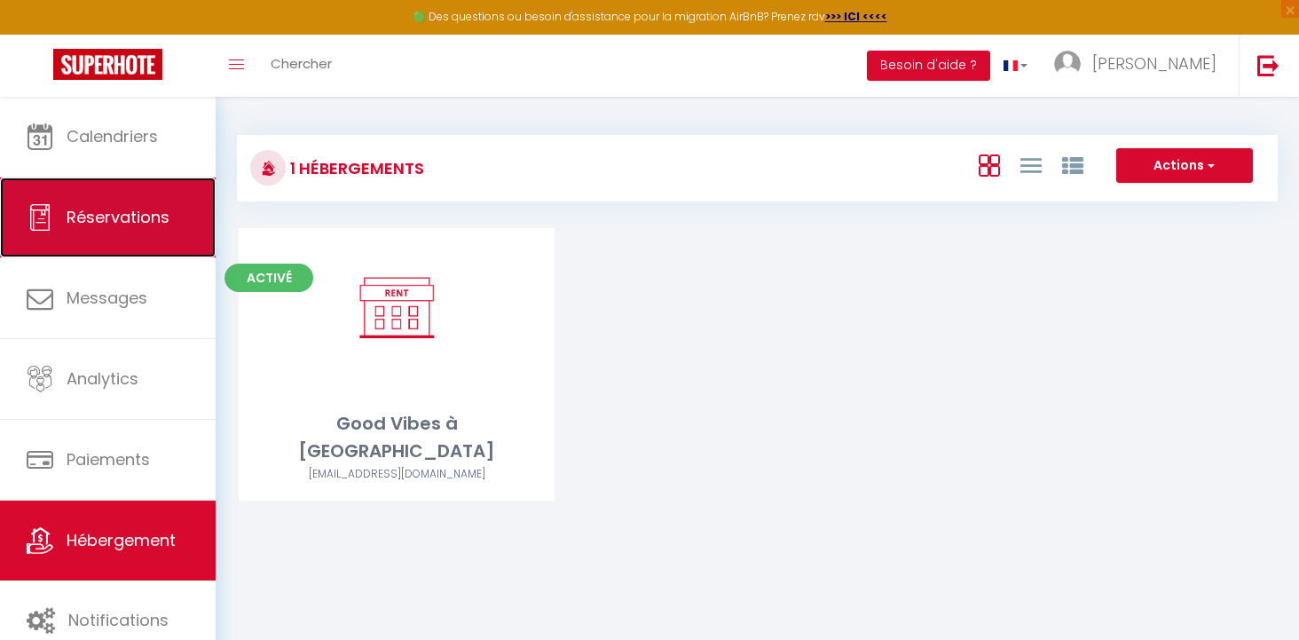
click at [138, 223] on span "Réservations" at bounding box center [118, 217] width 103 height 22
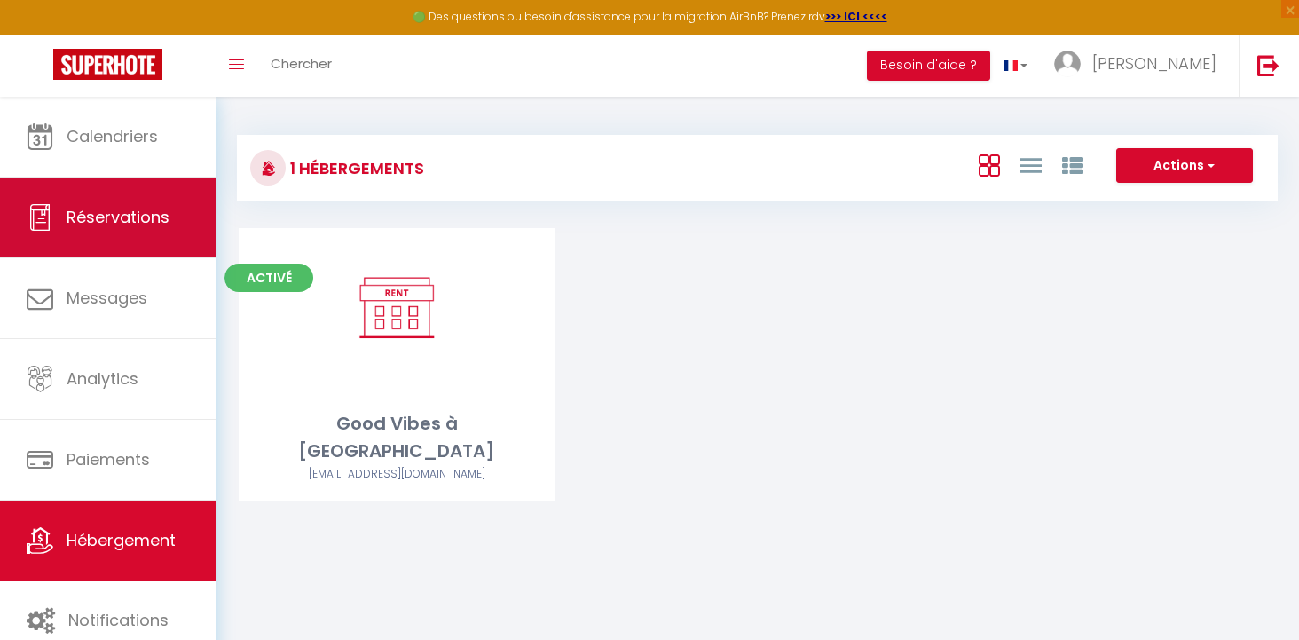
select select "not_cancelled"
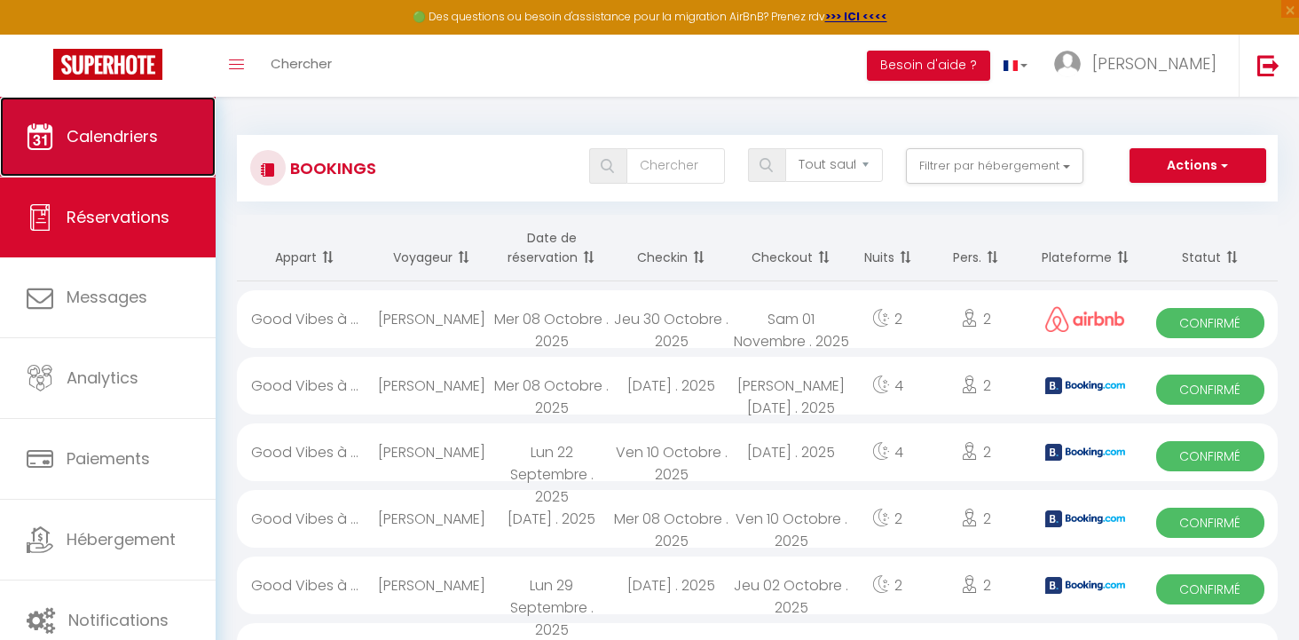
click at [133, 145] on span "Calendriers" at bounding box center [112, 136] width 91 height 22
